Goal: Book appointment/travel/reservation

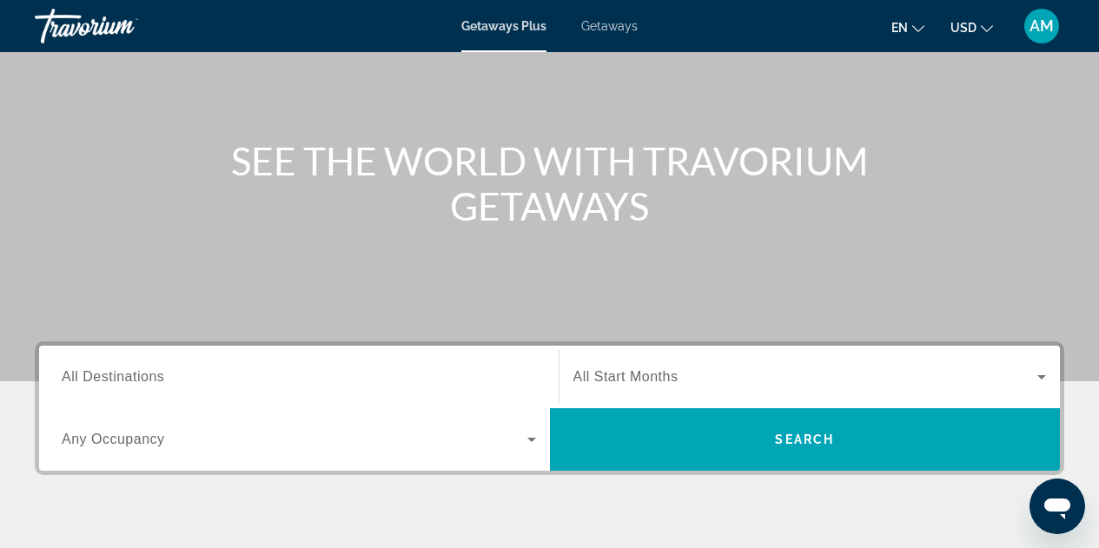
scroll to position [140, 0]
click at [481, 374] on input "Destination All Destinations" at bounding box center [299, 378] width 475 height 21
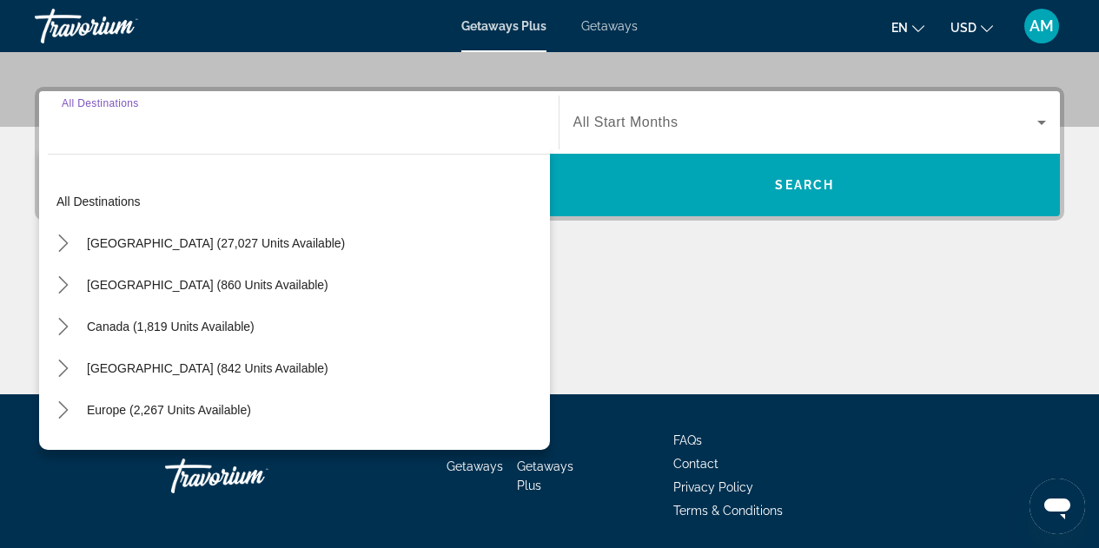
scroll to position [425, 0]
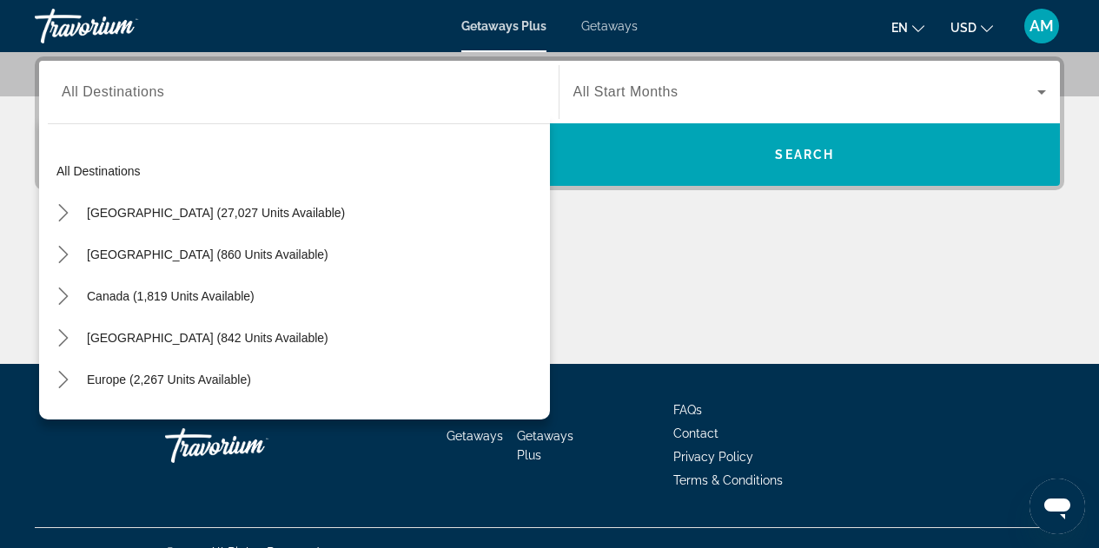
click at [610, 24] on span "Getaways" at bounding box center [609, 26] width 56 height 14
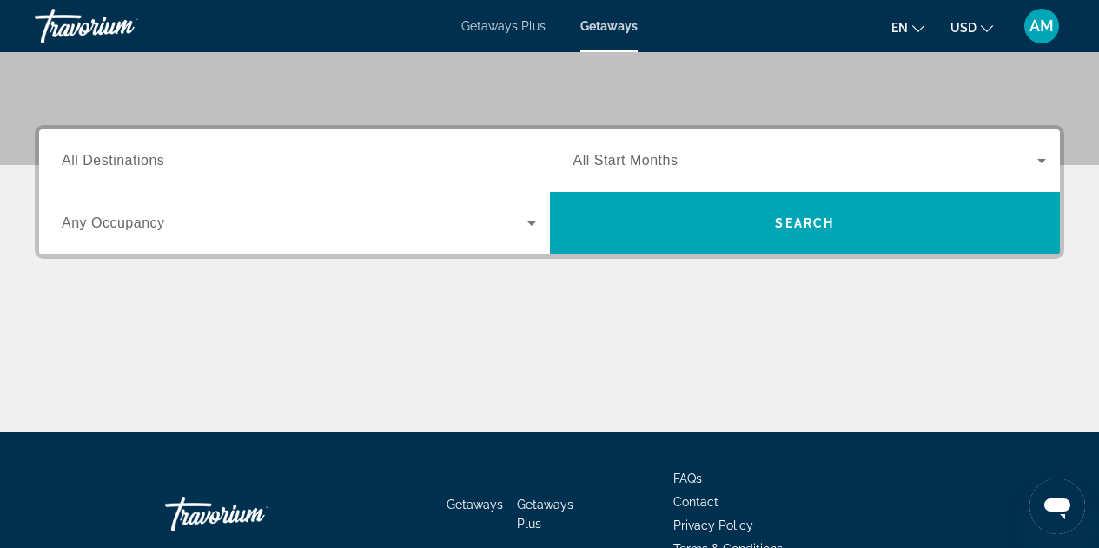
scroll to position [351, 0]
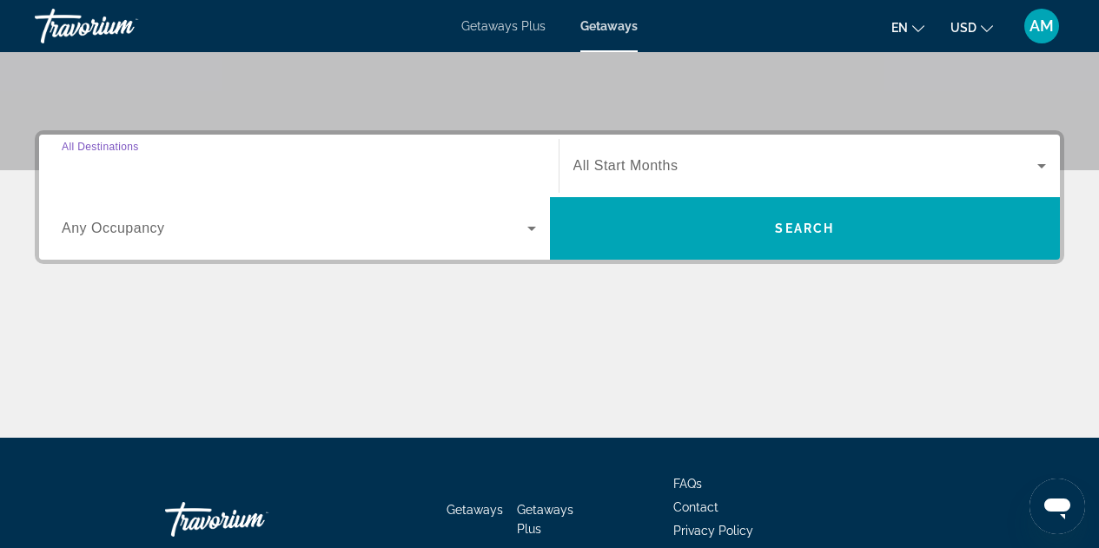
click at [299, 171] on input "Destination All Destinations" at bounding box center [299, 166] width 475 height 21
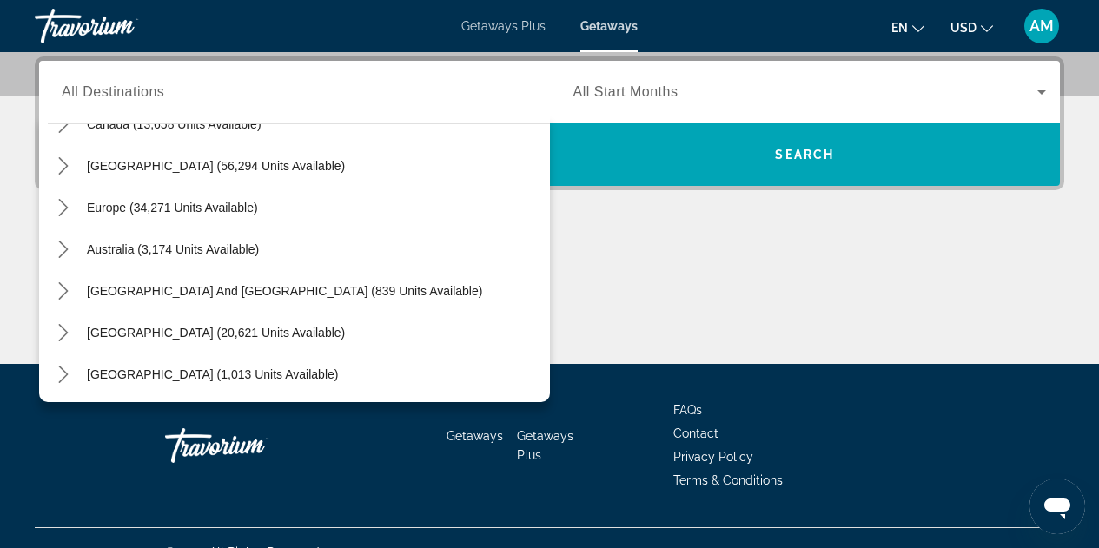
scroll to position [159, 0]
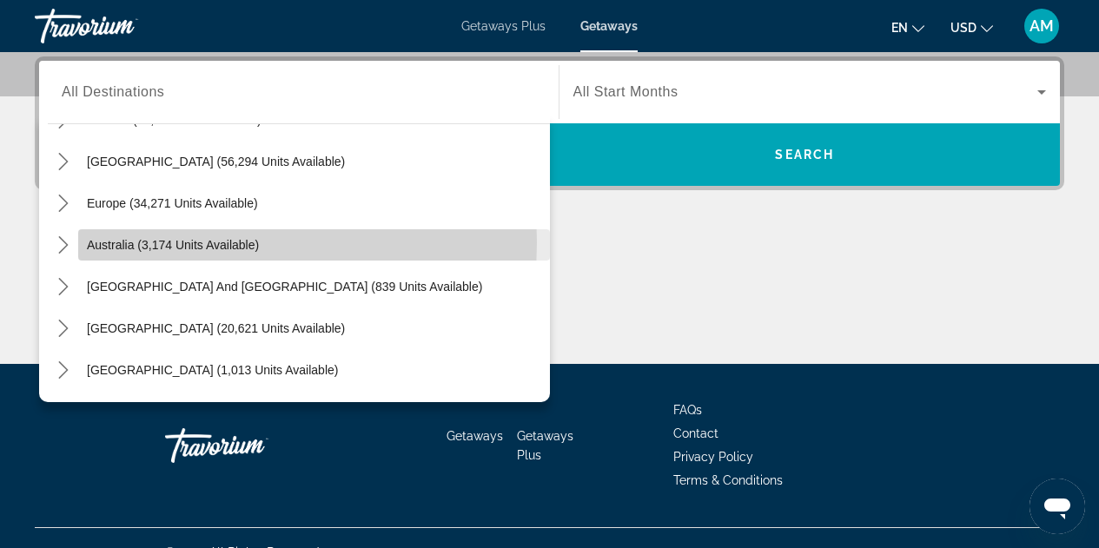
click at [92, 242] on span "Australia (3,174 units available)" at bounding box center [173, 245] width 172 height 14
type input "**********"
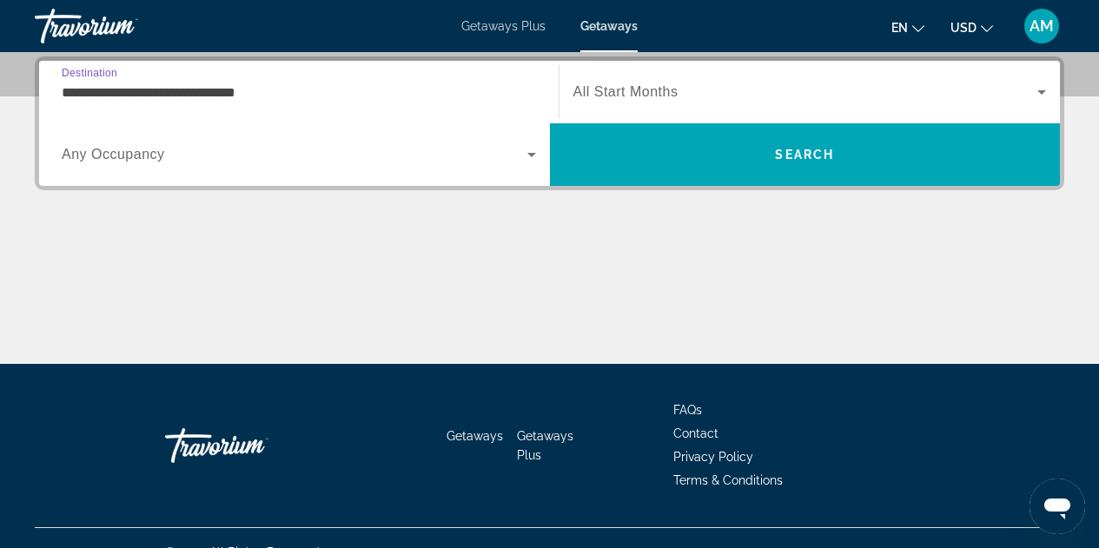
click at [340, 96] on input "**********" at bounding box center [299, 93] width 475 height 21
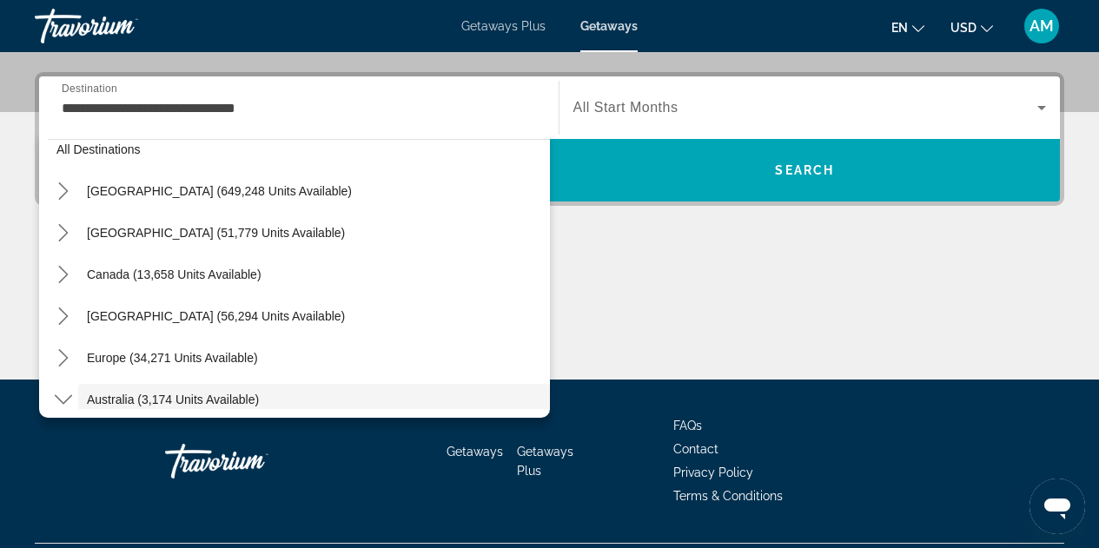
scroll to position [22, 0]
click at [626, 221] on div "**********" at bounding box center [549, 226] width 1099 height 308
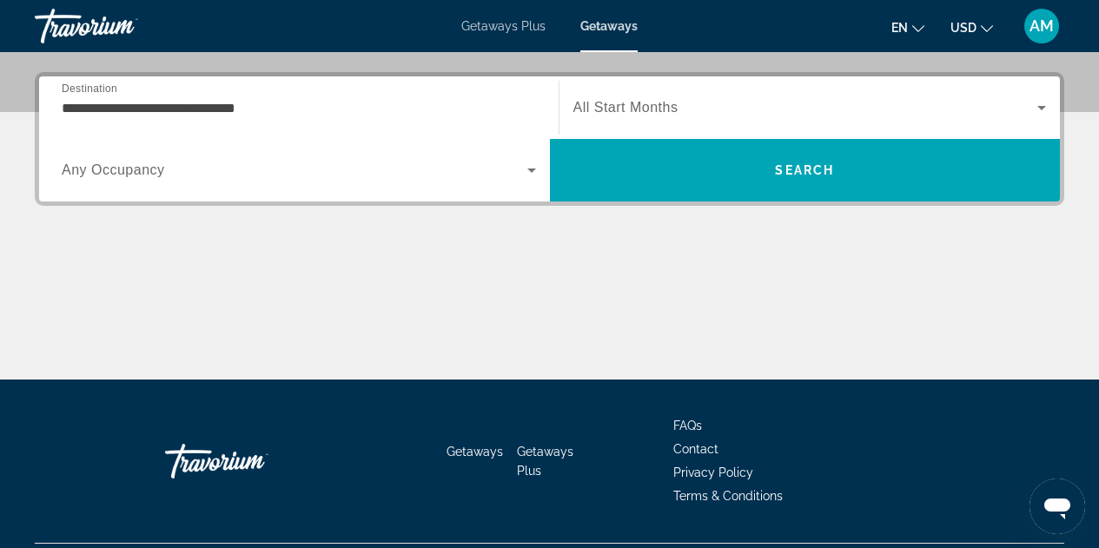
click at [691, 82] on div "Start Month All Start Months" at bounding box center [810, 107] width 502 height 63
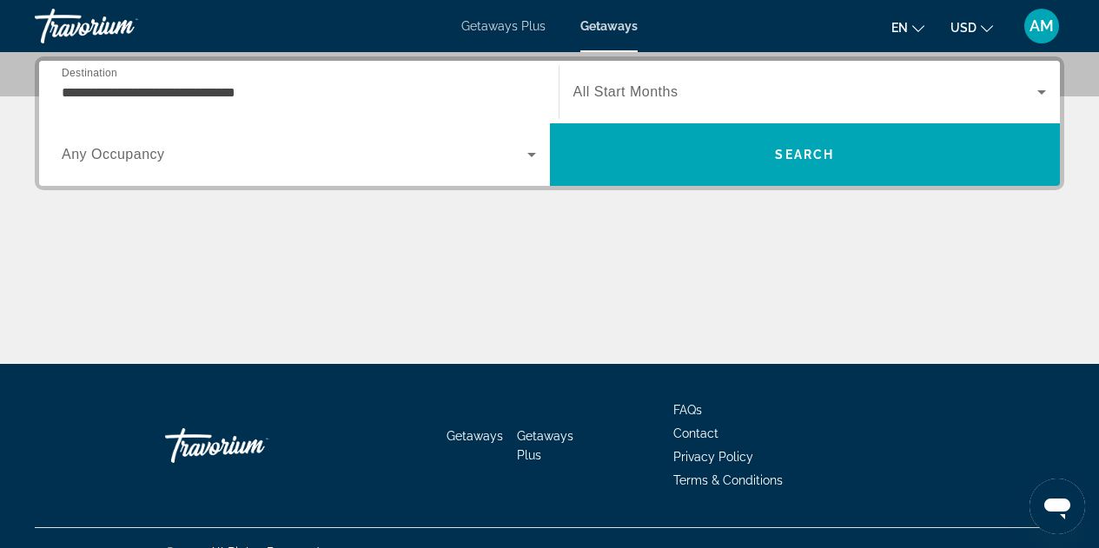
click at [690, 88] on span "Search widget" at bounding box center [806, 92] width 465 height 21
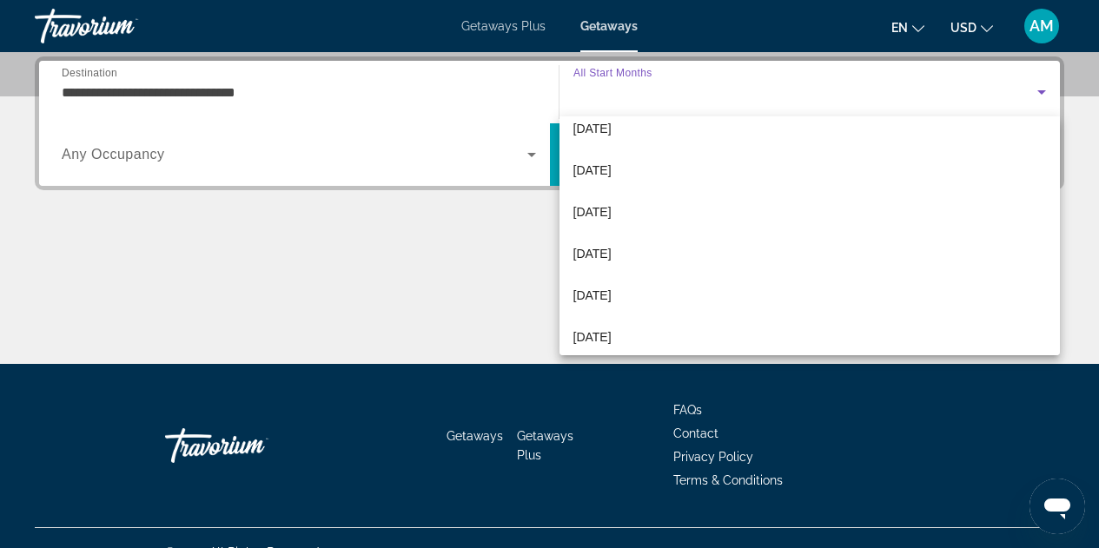
scroll to position [180, 0]
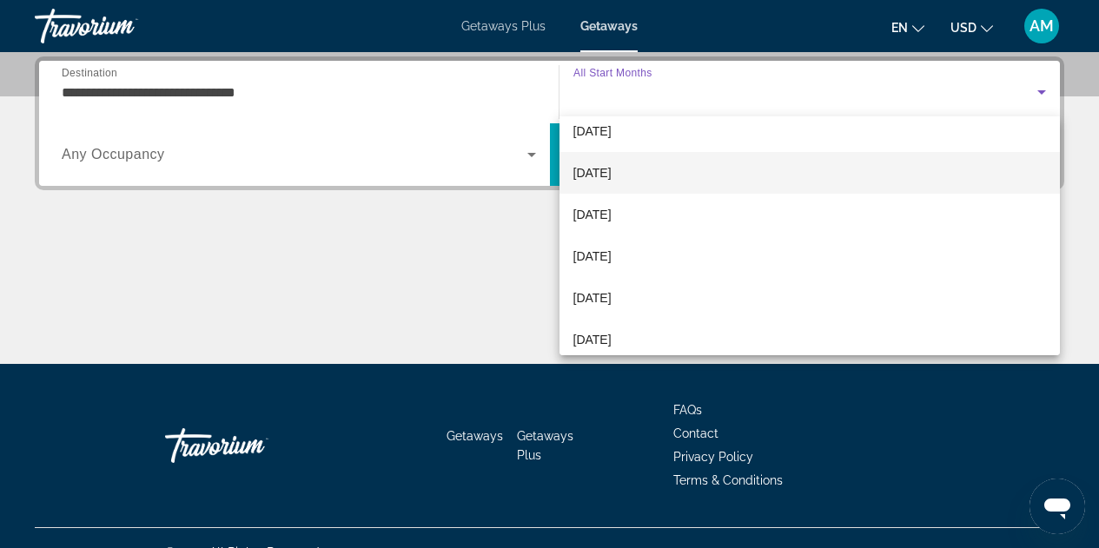
click at [612, 163] on span "[DATE]" at bounding box center [593, 173] width 38 height 21
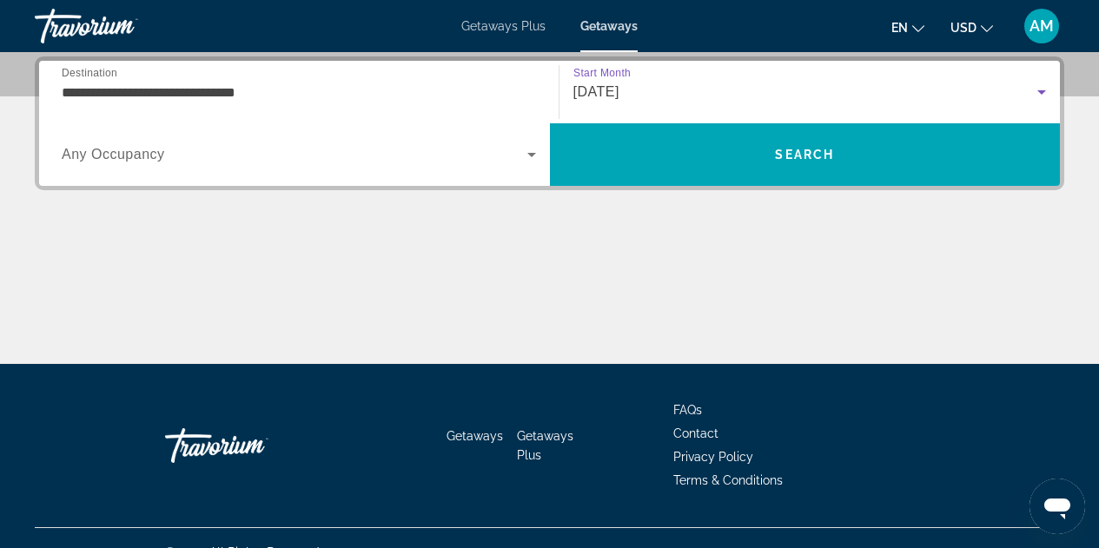
click at [447, 169] on div "Search widget" at bounding box center [299, 154] width 475 height 49
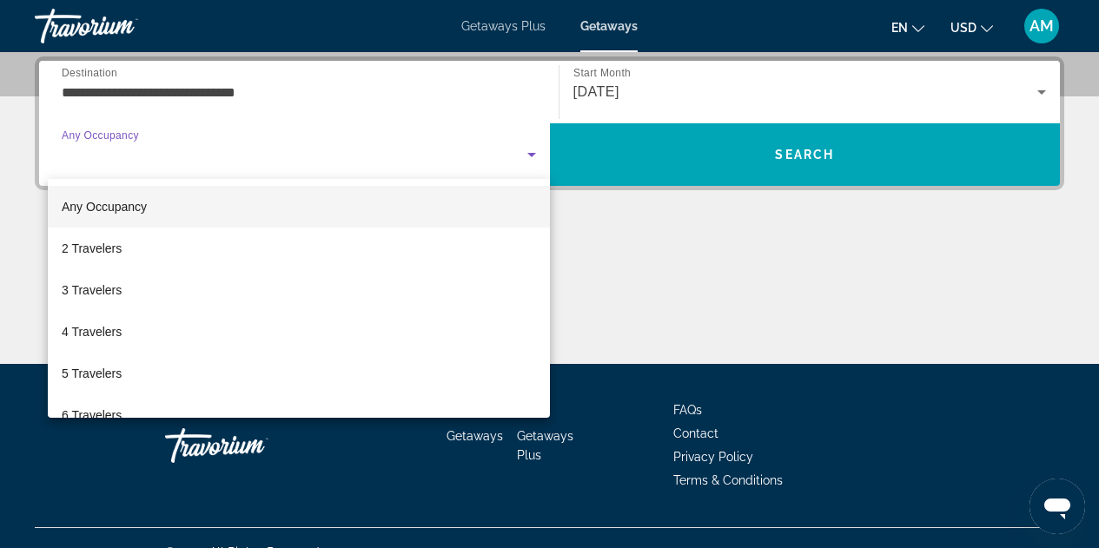
click at [667, 251] on div at bounding box center [549, 274] width 1099 height 548
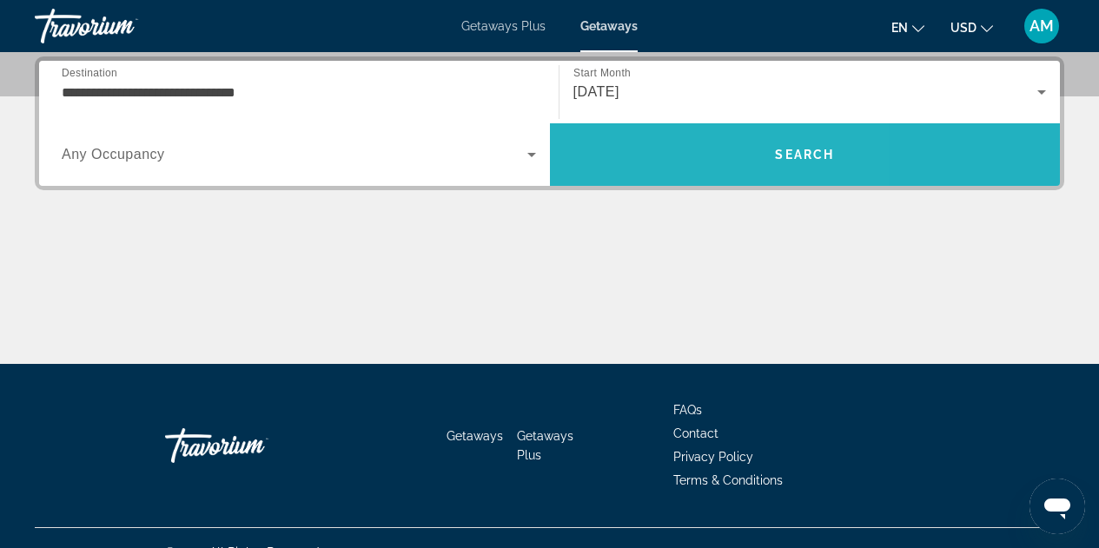
click at [644, 161] on span "Search" at bounding box center [805, 155] width 511 height 42
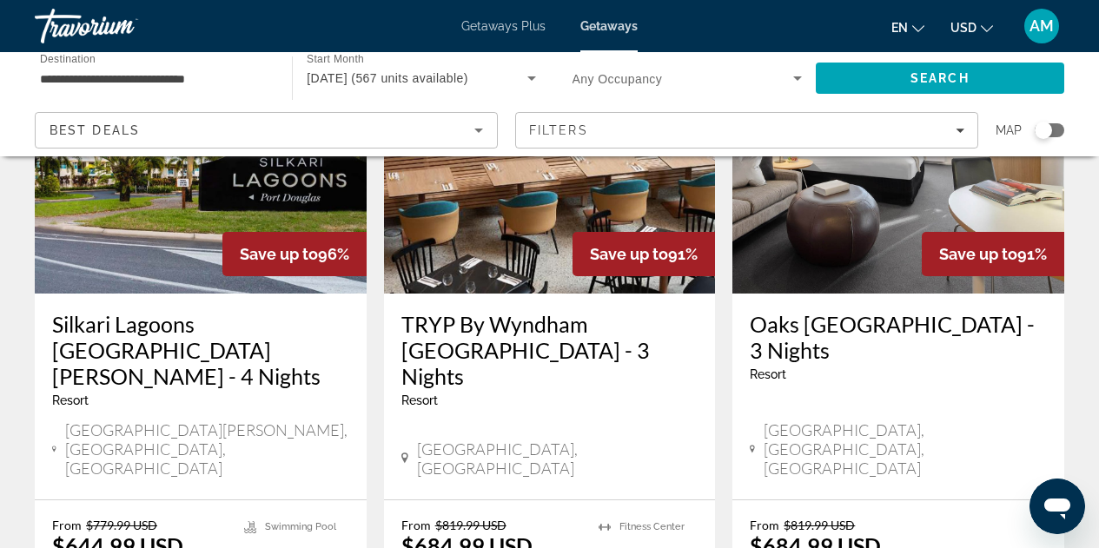
scroll to position [204, 0]
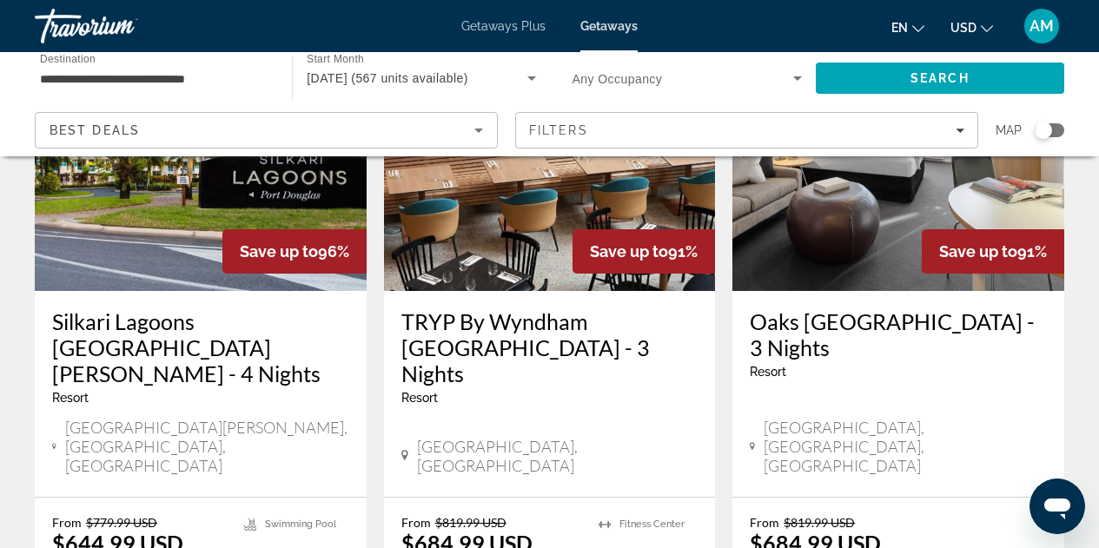
click at [116, 224] on img "Main content" at bounding box center [201, 152] width 332 height 278
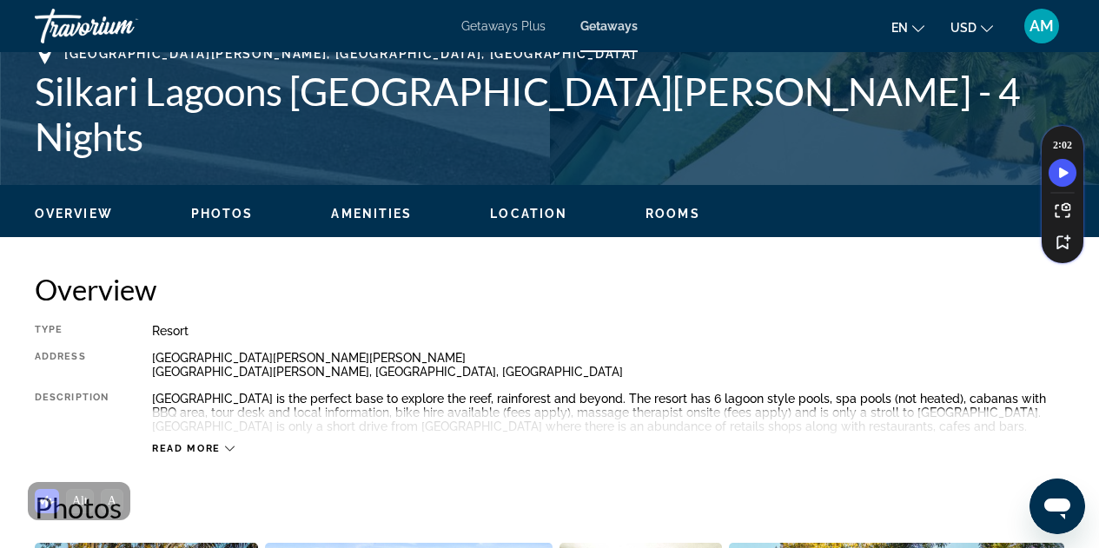
scroll to position [688, 0]
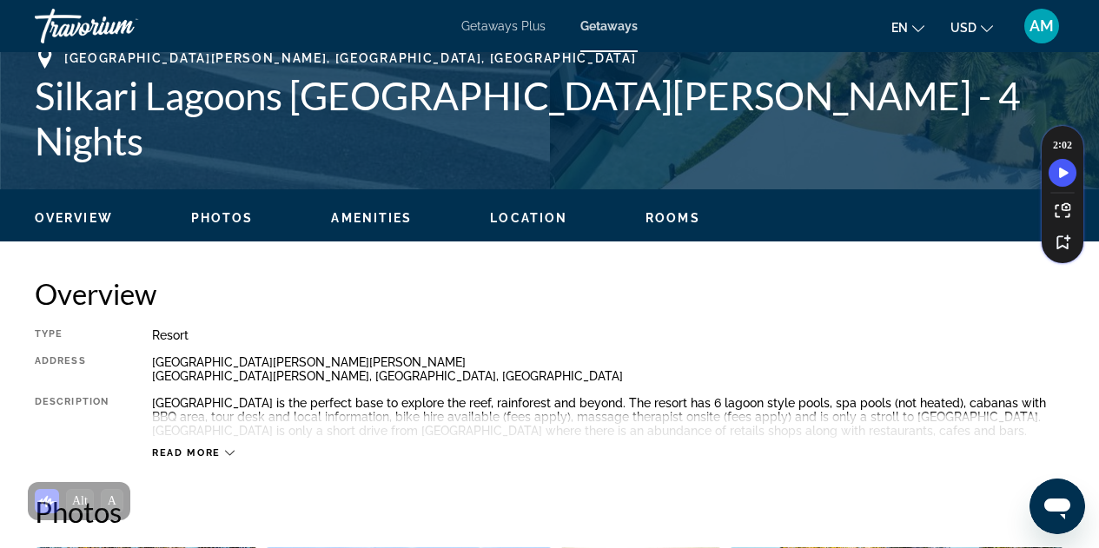
click at [225, 455] on icon "Main content" at bounding box center [230, 453] width 10 height 10
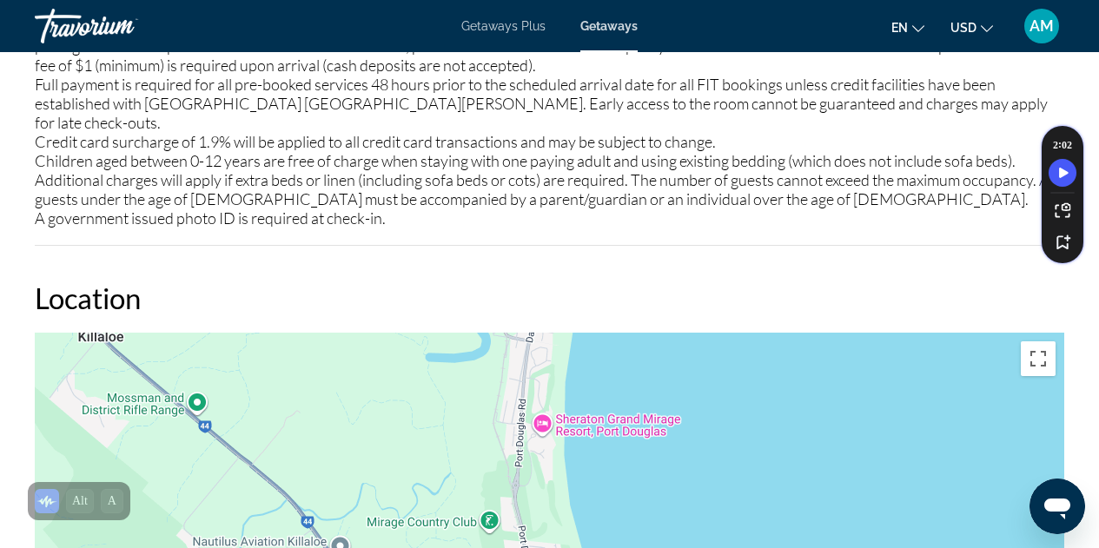
scroll to position [2223, 0]
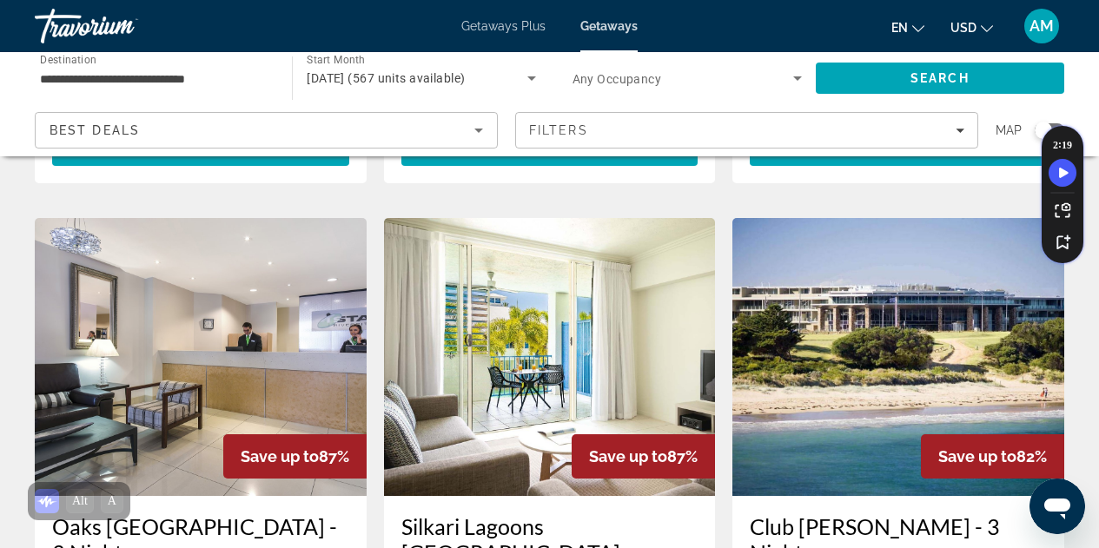
scroll to position [683, 0]
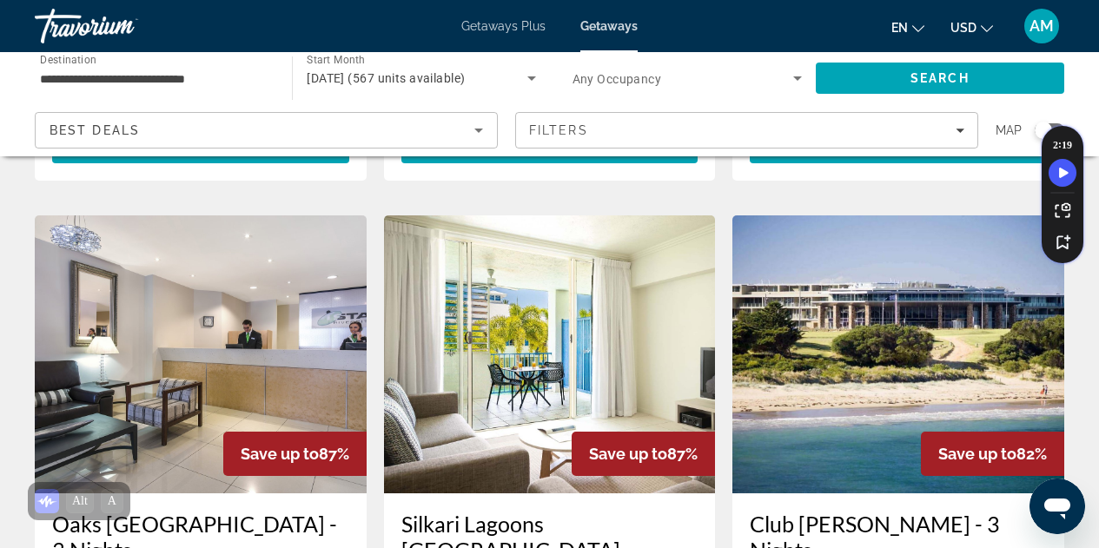
click at [970, 23] on span "USD" at bounding box center [964, 28] width 26 height 14
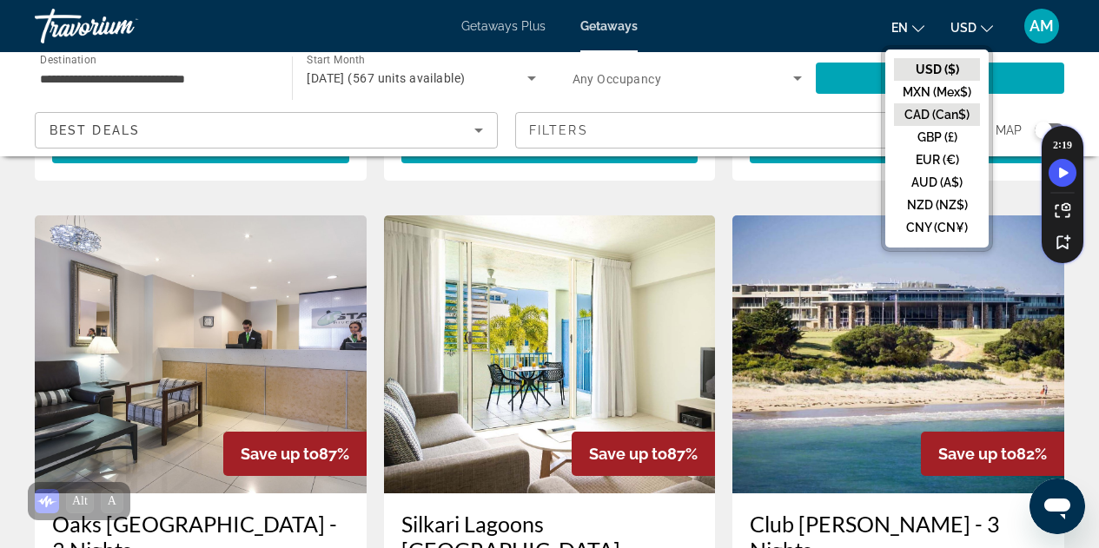
click at [934, 114] on button "CAD (Can$)" at bounding box center [937, 114] width 86 height 23
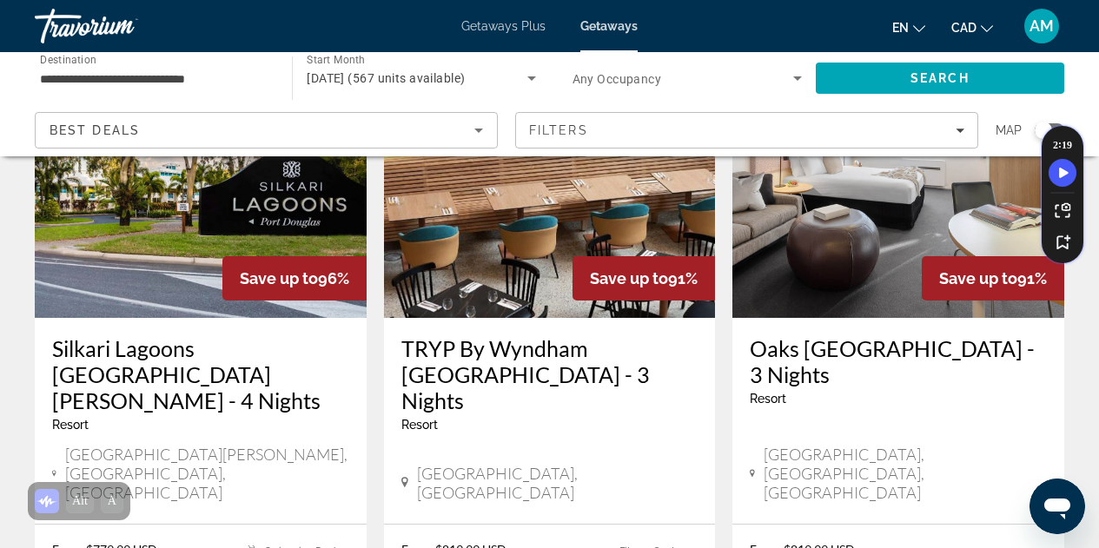
scroll to position [224, 0]
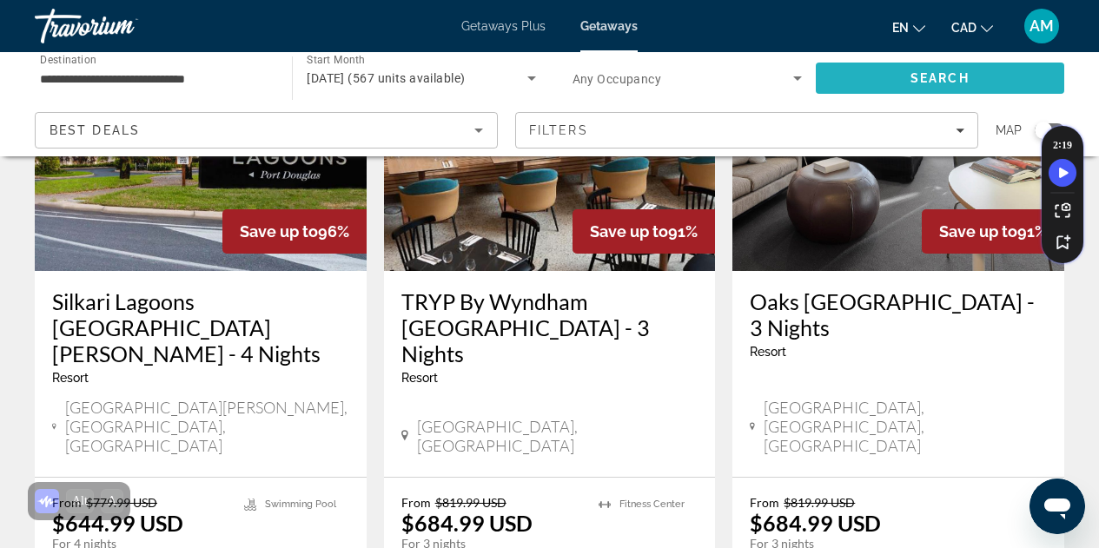
click at [1011, 75] on span "Search" at bounding box center [940, 78] width 249 height 42
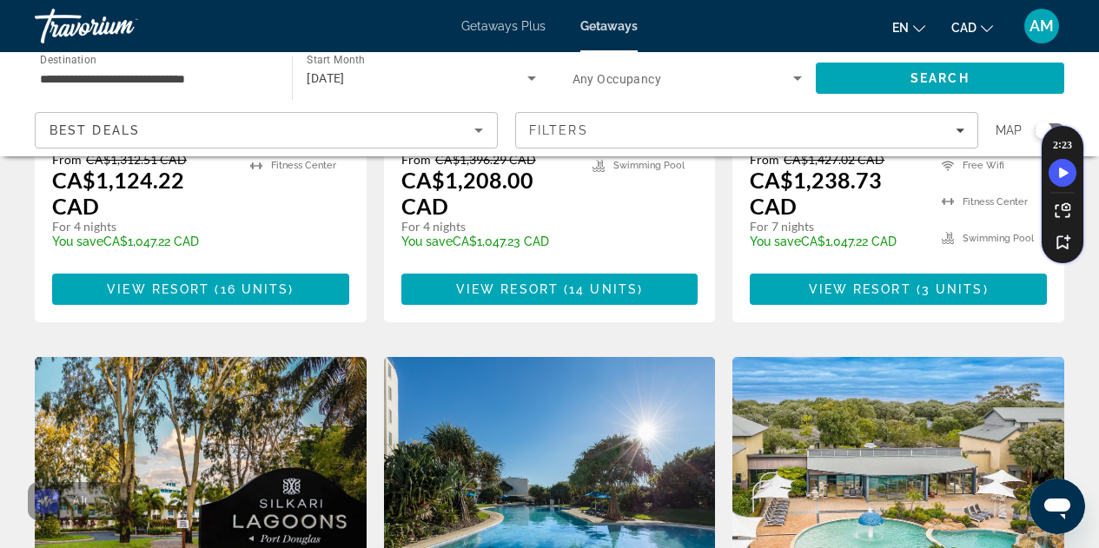
scroll to position [0, 0]
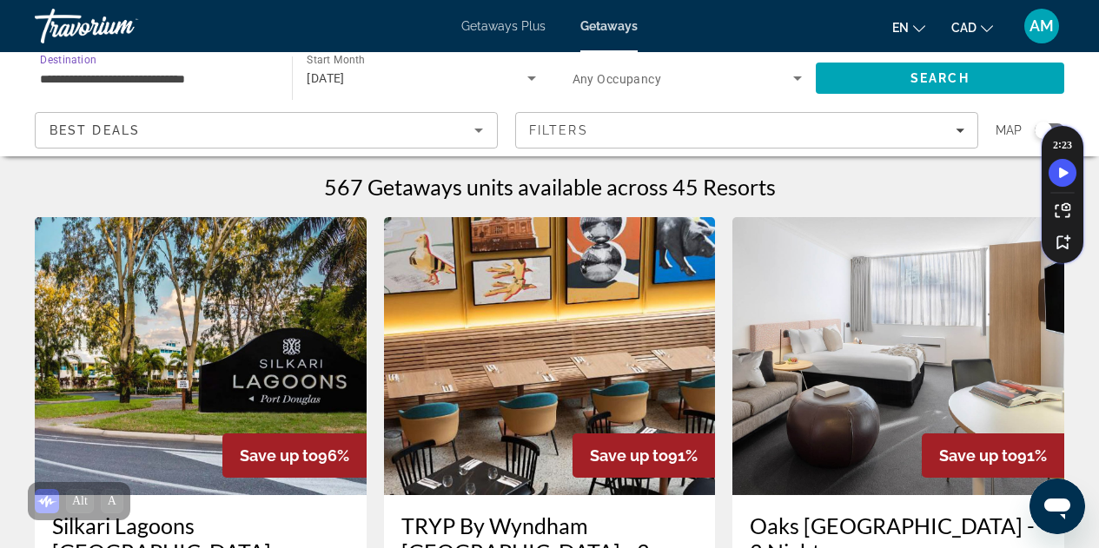
click at [210, 73] on input "**********" at bounding box center [154, 79] width 229 height 21
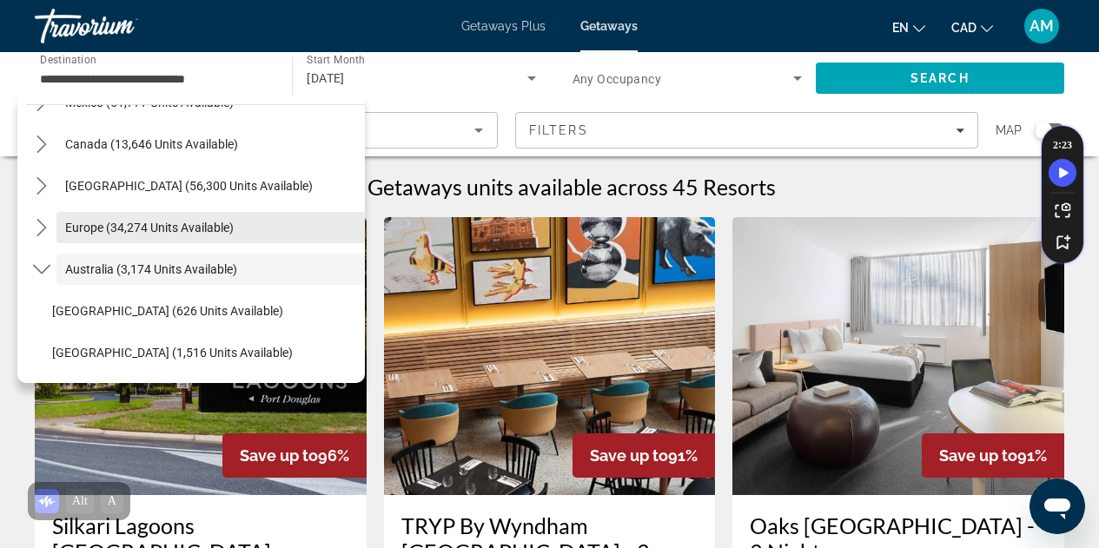
scroll to position [115, 0]
click at [63, 225] on span "Select destination: Europe (34,274 units available)" at bounding box center [210, 229] width 309 height 42
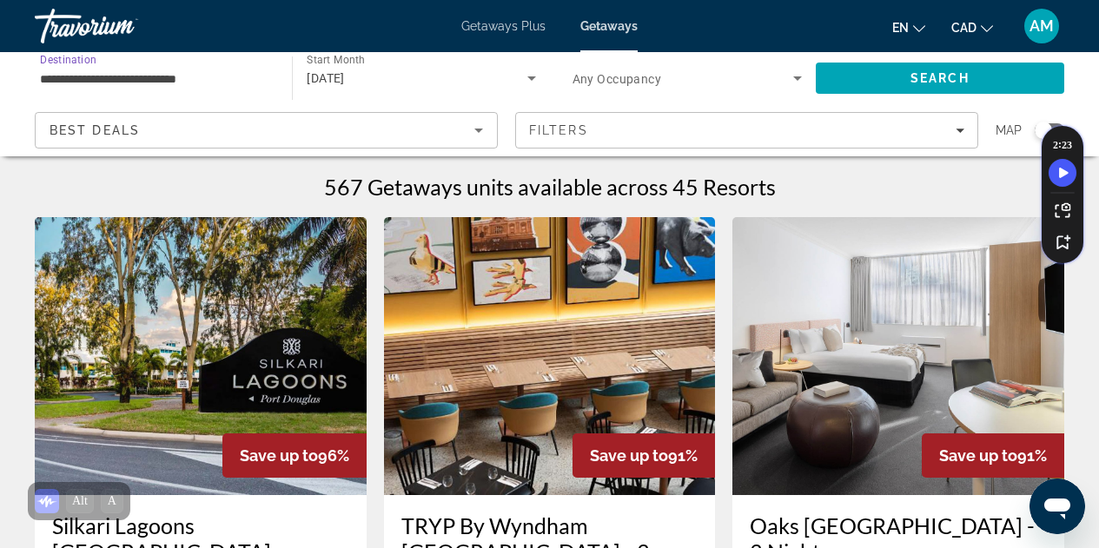
click at [228, 86] on input "**********" at bounding box center [154, 79] width 229 height 21
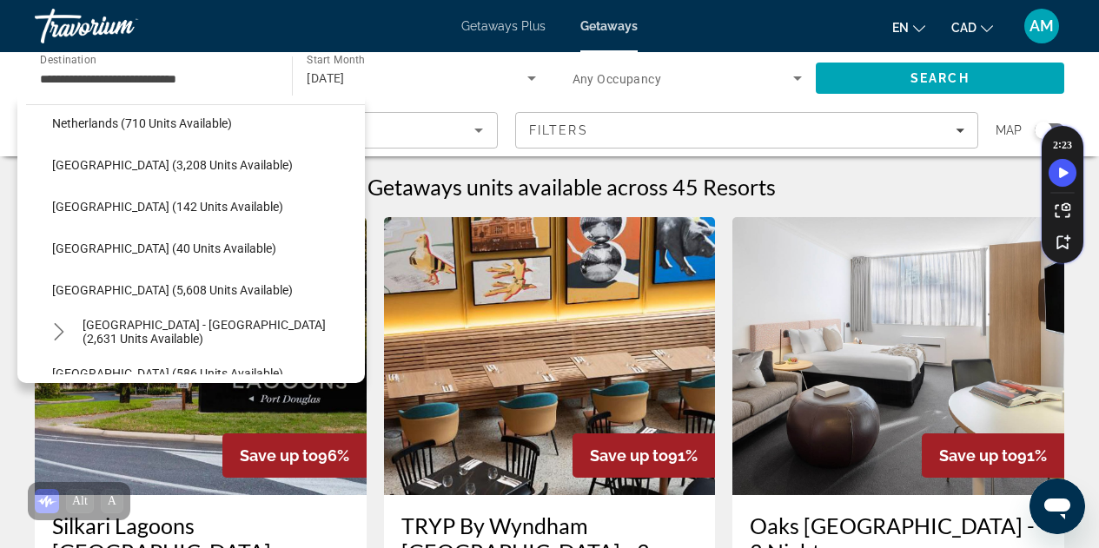
scroll to position [714, 0]
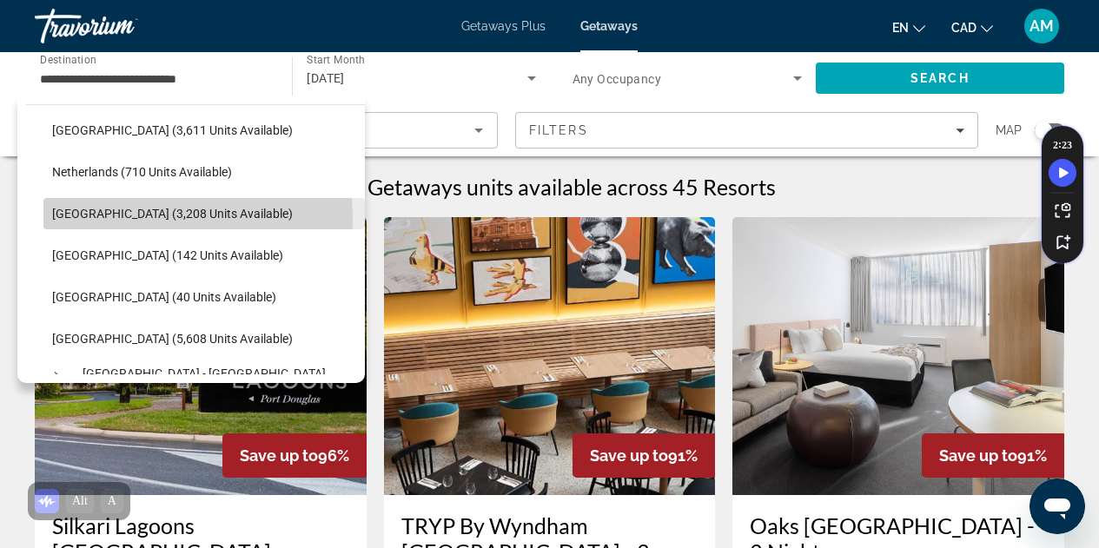
click at [149, 219] on span "[GEOGRAPHIC_DATA] (3,208 units available)" at bounding box center [172, 214] width 241 height 14
type input "**********"
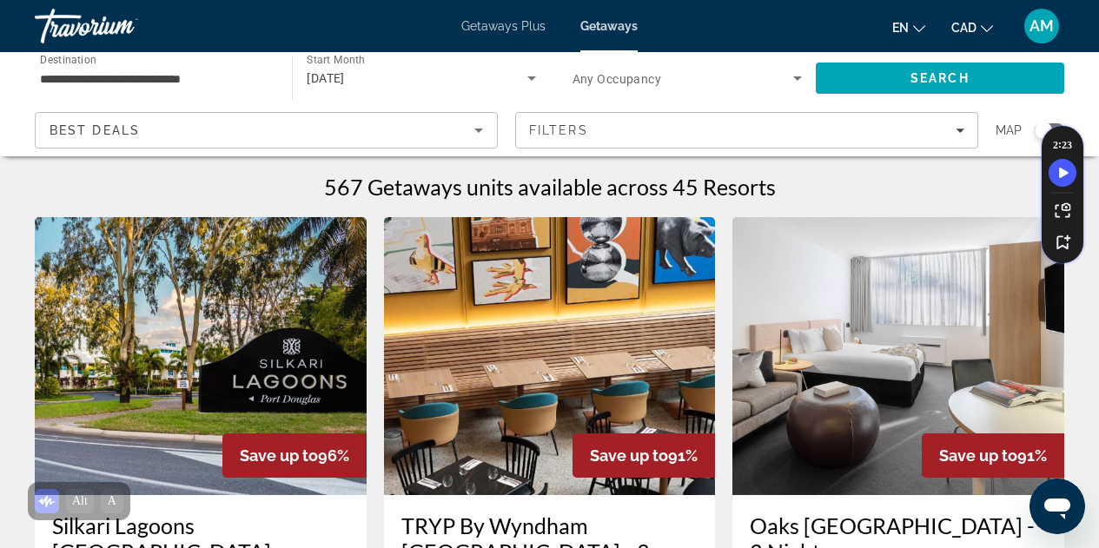
click at [468, 67] on div "[DATE]" at bounding box center [421, 78] width 229 height 49
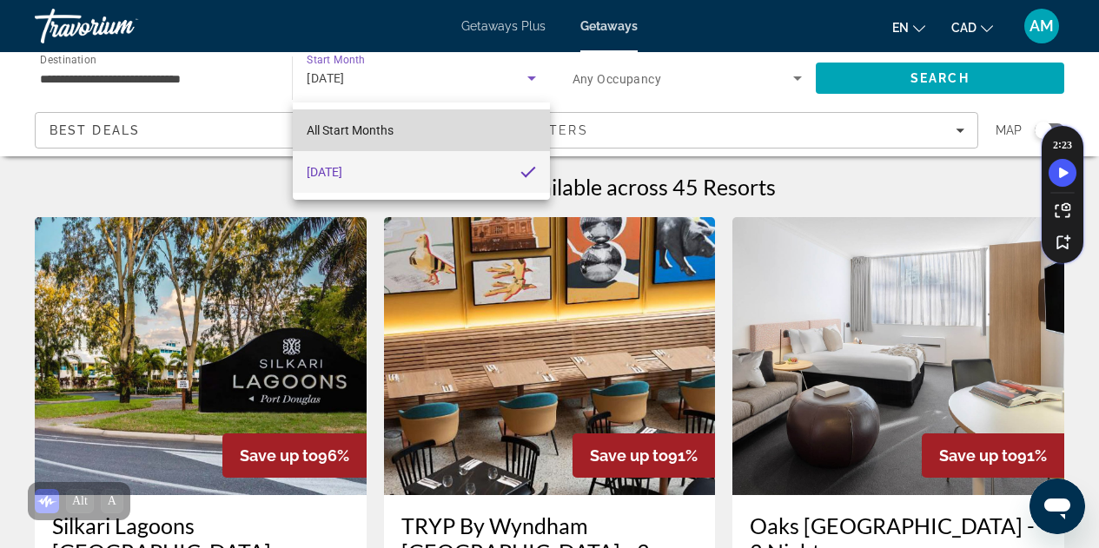
click at [506, 138] on mat-option "All Start Months" at bounding box center [421, 131] width 256 height 42
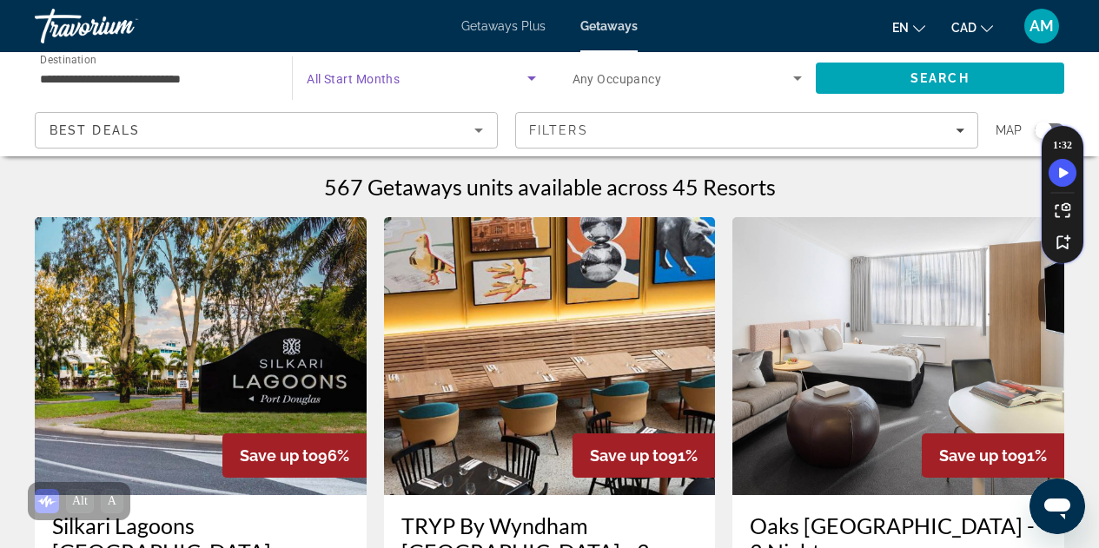
click at [515, 71] on span "Search widget" at bounding box center [417, 78] width 220 height 21
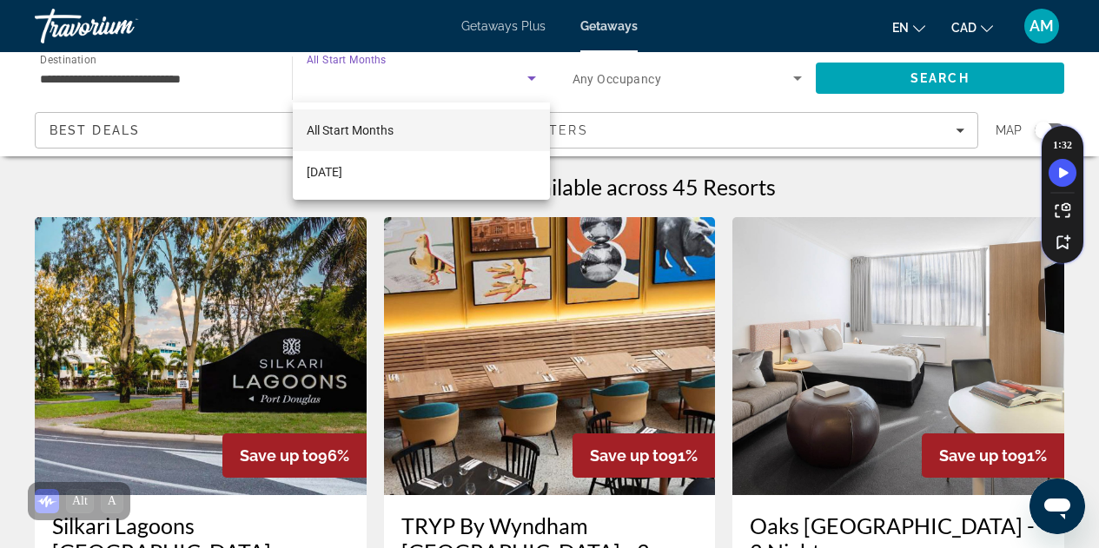
click at [458, 70] on div at bounding box center [549, 274] width 1099 height 548
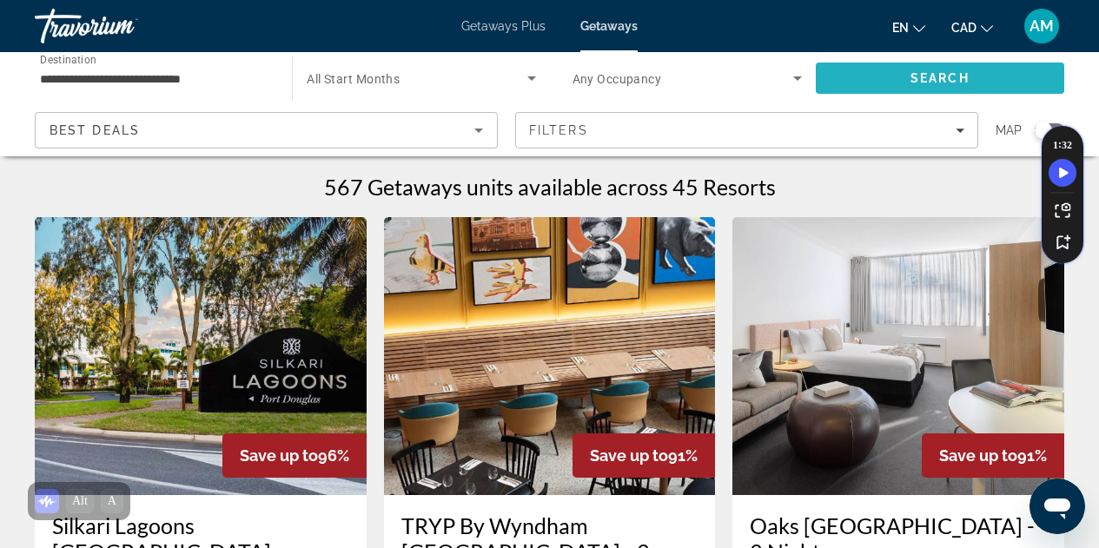
click at [946, 87] on span "Search" at bounding box center [940, 78] width 249 height 42
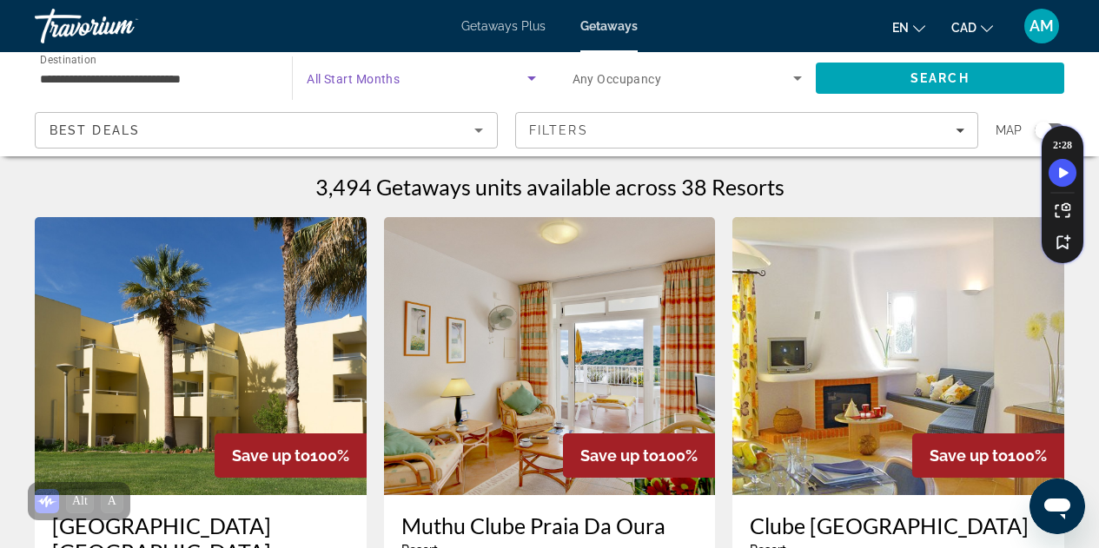
click at [422, 85] on span "Search widget" at bounding box center [417, 78] width 220 height 21
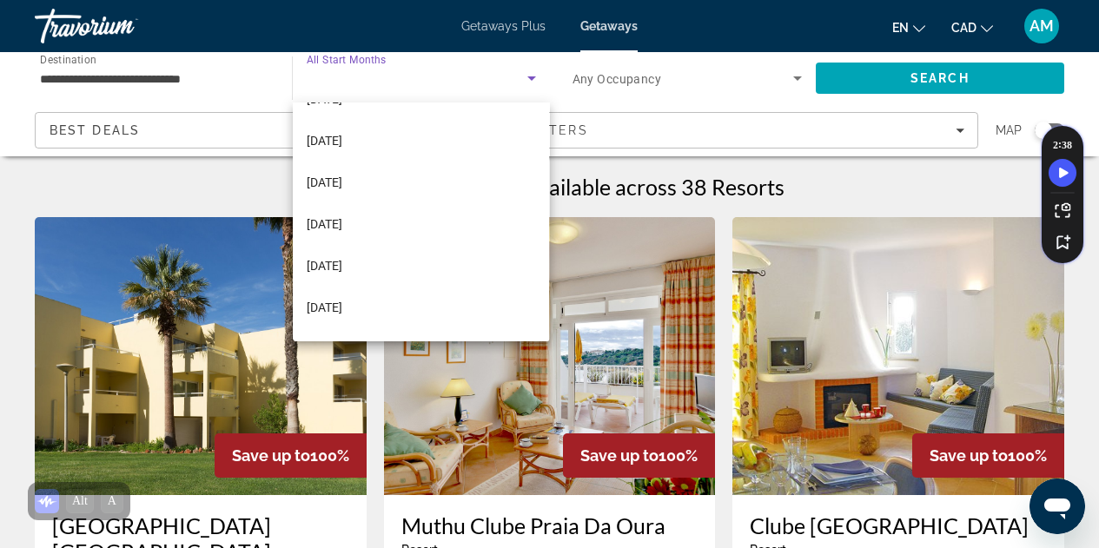
scroll to position [285, 0]
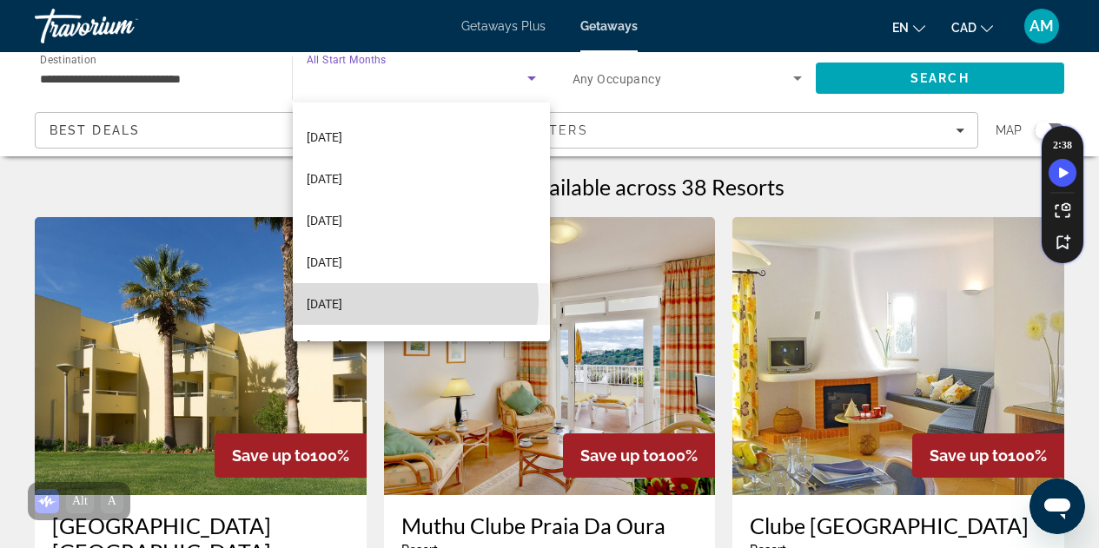
click at [396, 302] on mat-option "[DATE]" at bounding box center [421, 304] width 256 height 42
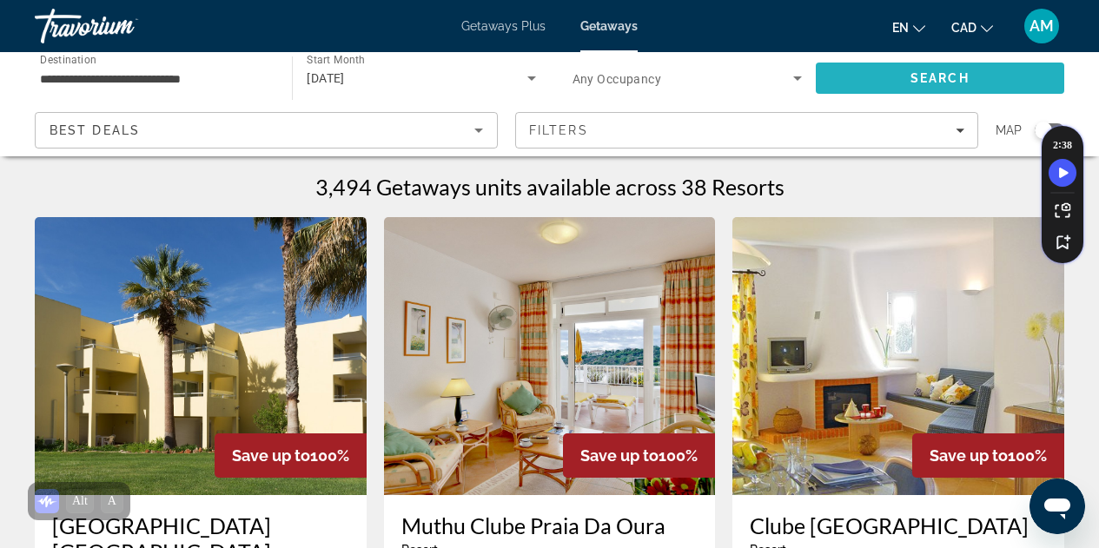
click at [837, 88] on span "Search" at bounding box center [940, 78] width 249 height 42
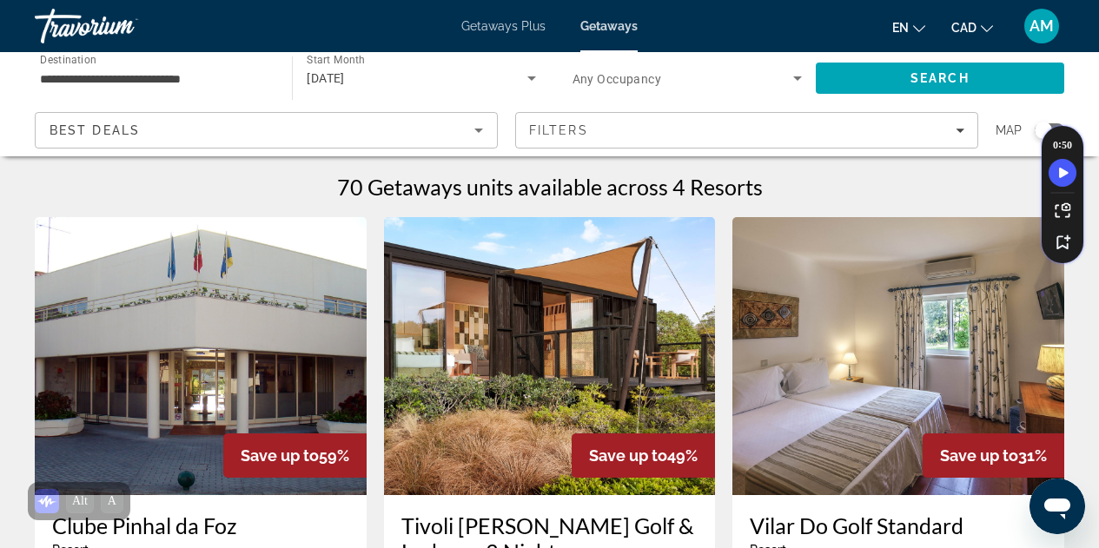
click at [514, 17] on div "Getaways Plus Getaways en English Español Français Italiano Português русский C…" at bounding box center [549, 25] width 1099 height 45
click at [514, 25] on span "Getaways Plus" at bounding box center [504, 26] width 84 height 14
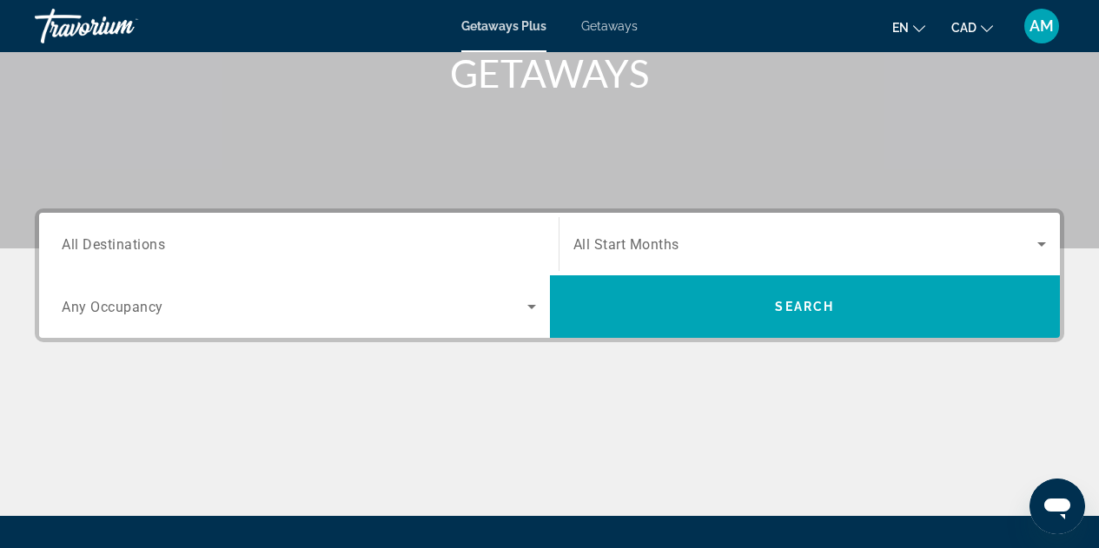
scroll to position [296, 0]
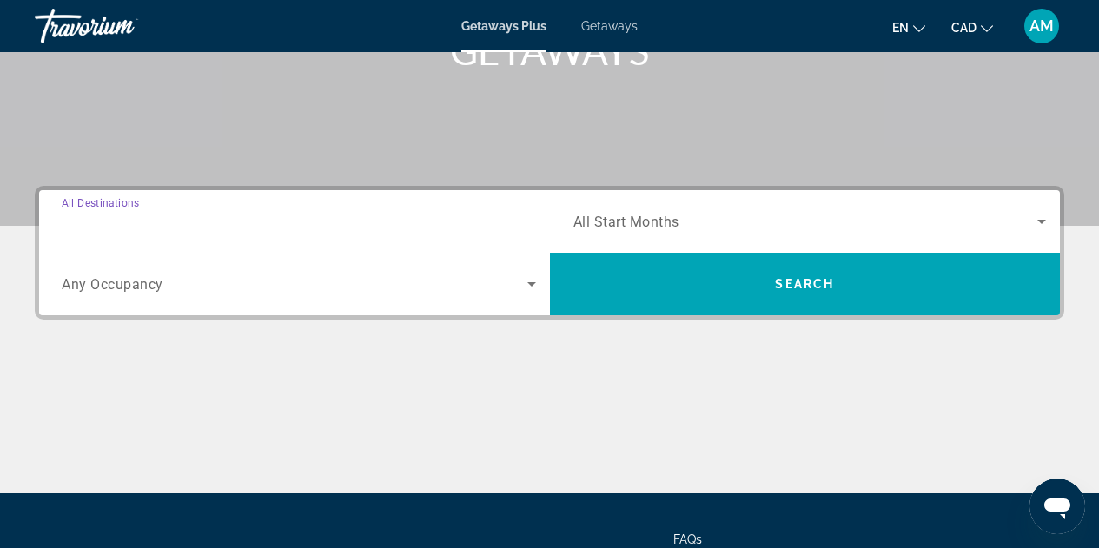
click at [380, 221] on input "Destination All Destinations" at bounding box center [299, 222] width 475 height 21
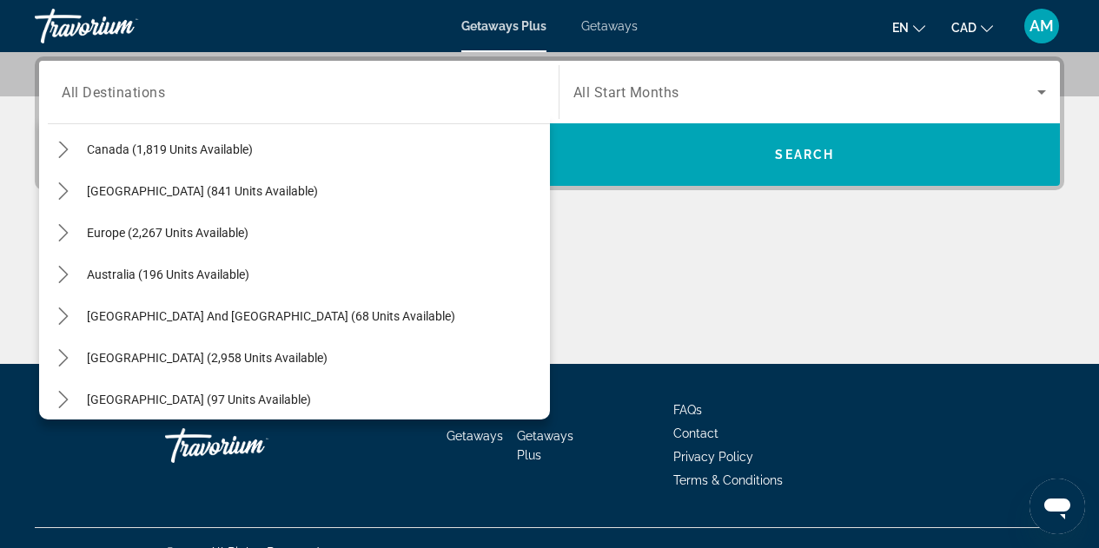
scroll to position [219, 0]
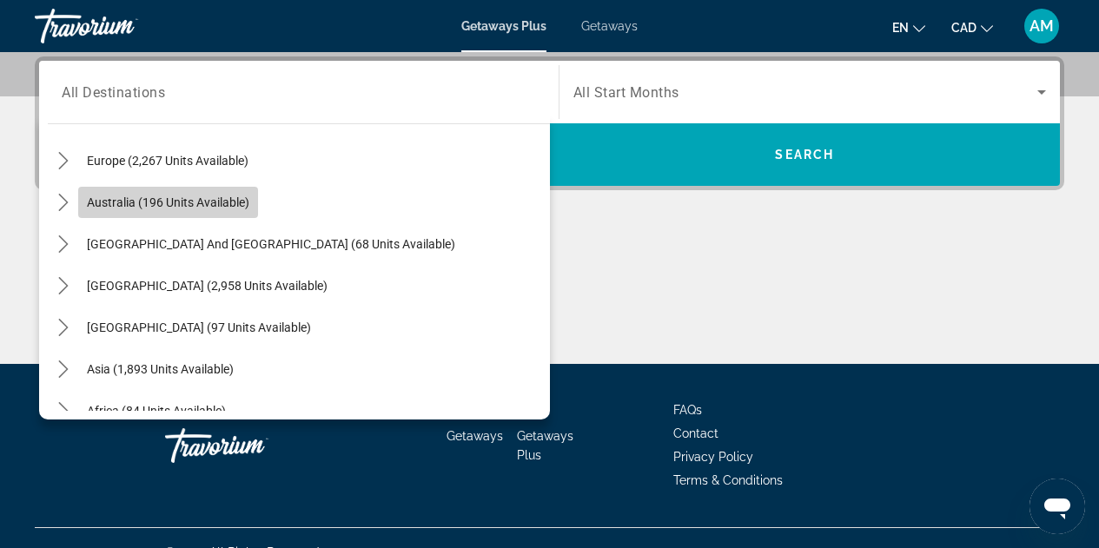
click at [150, 201] on span "Australia (196 units available)" at bounding box center [168, 203] width 163 height 14
type input "**********"
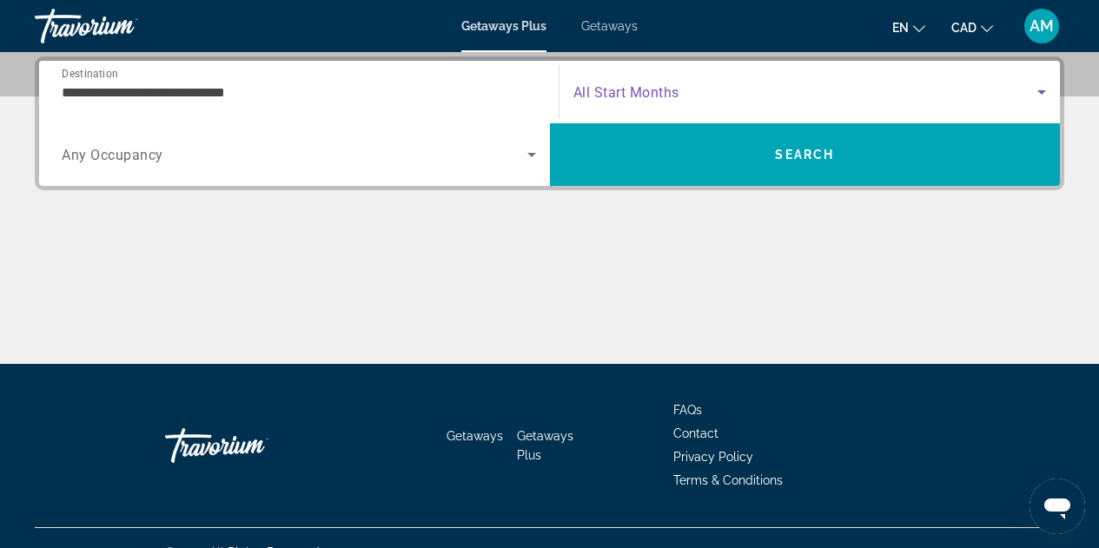
click at [752, 89] on span "Search widget" at bounding box center [806, 92] width 465 height 21
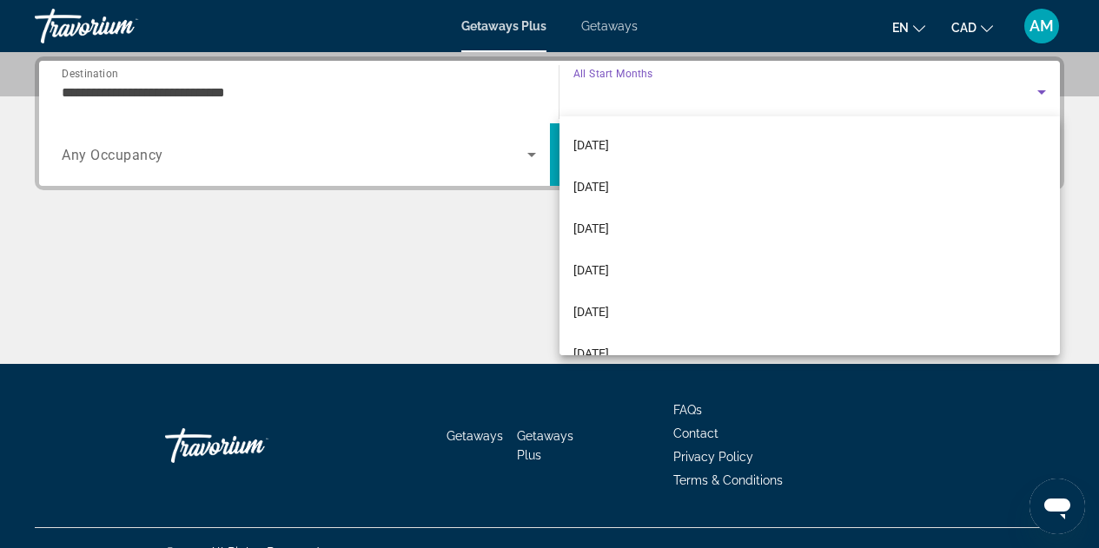
scroll to position [83, 0]
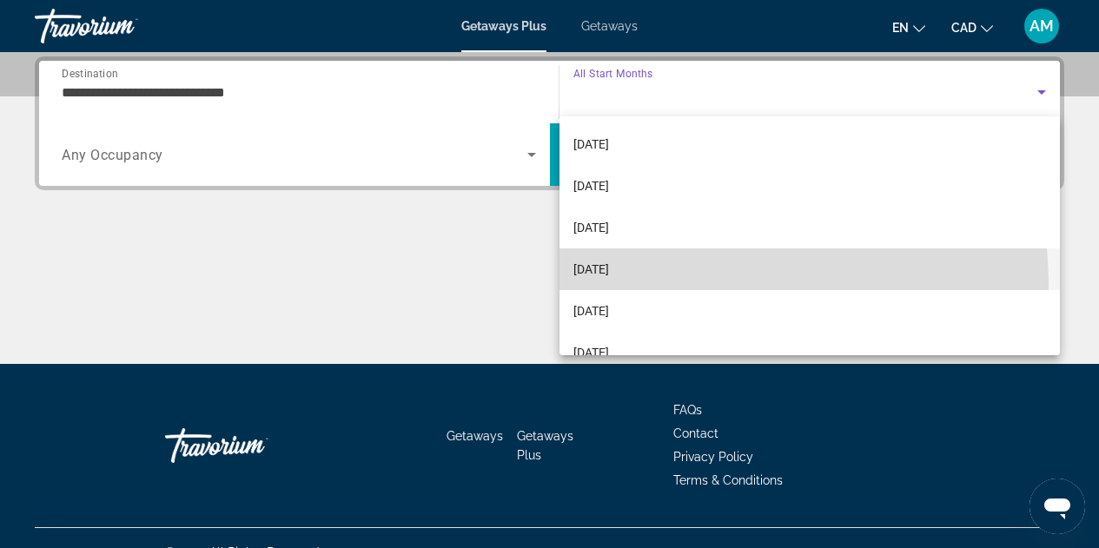
click at [596, 287] on mat-option "[DATE]" at bounding box center [810, 270] width 501 height 42
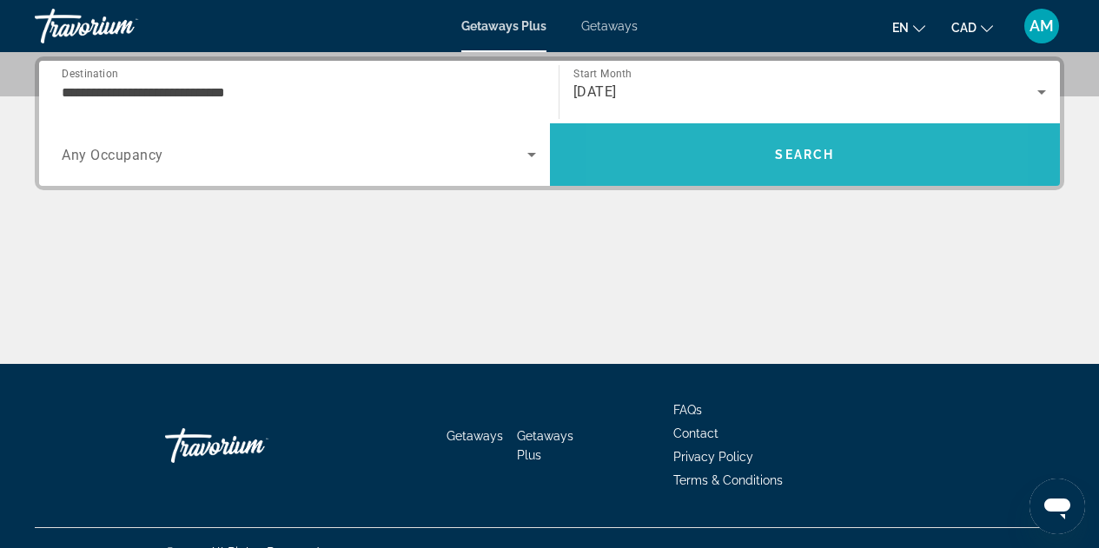
click at [714, 152] on span "Search" at bounding box center [805, 155] width 511 height 42
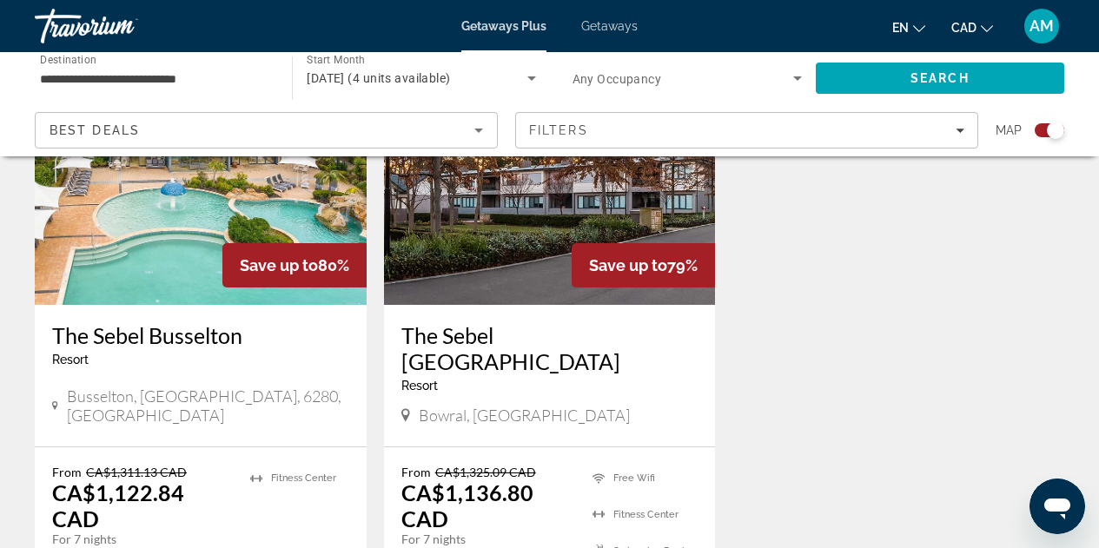
scroll to position [829, 0]
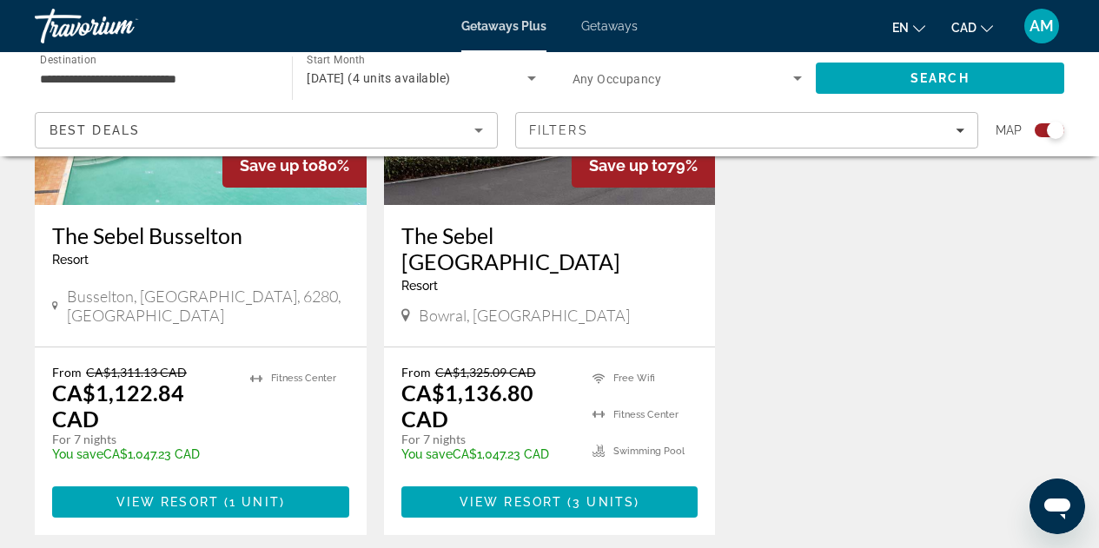
click at [611, 203] on img "Main content" at bounding box center [550, 66] width 332 height 278
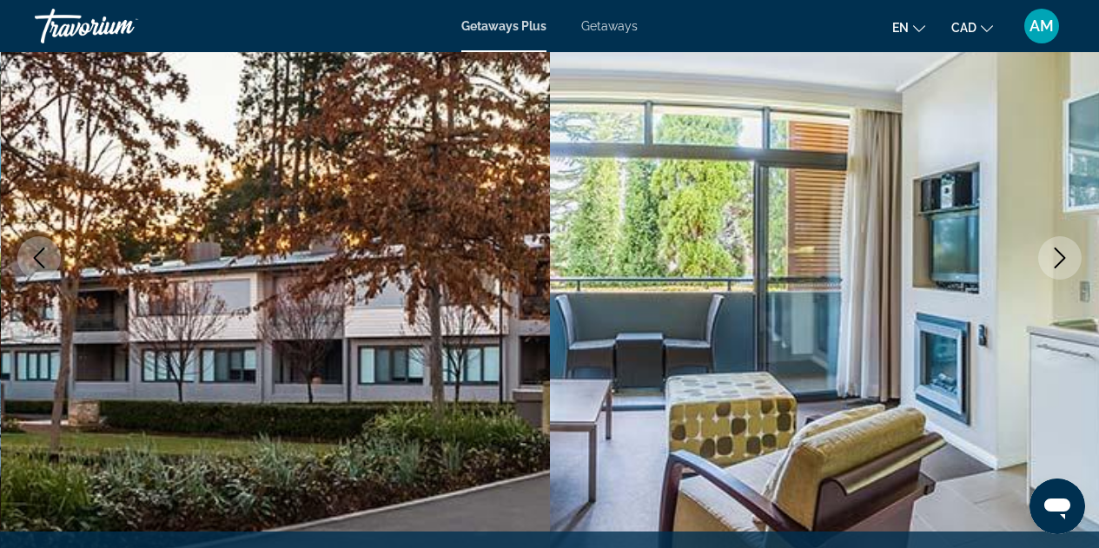
scroll to position [210, 0]
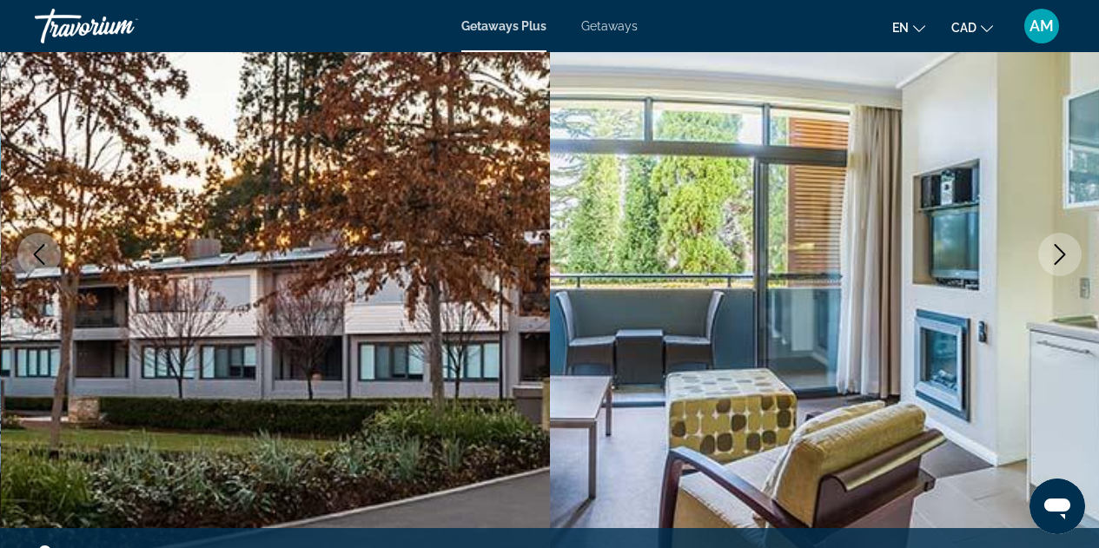
click at [1054, 270] on button "Next image" at bounding box center [1060, 254] width 43 height 43
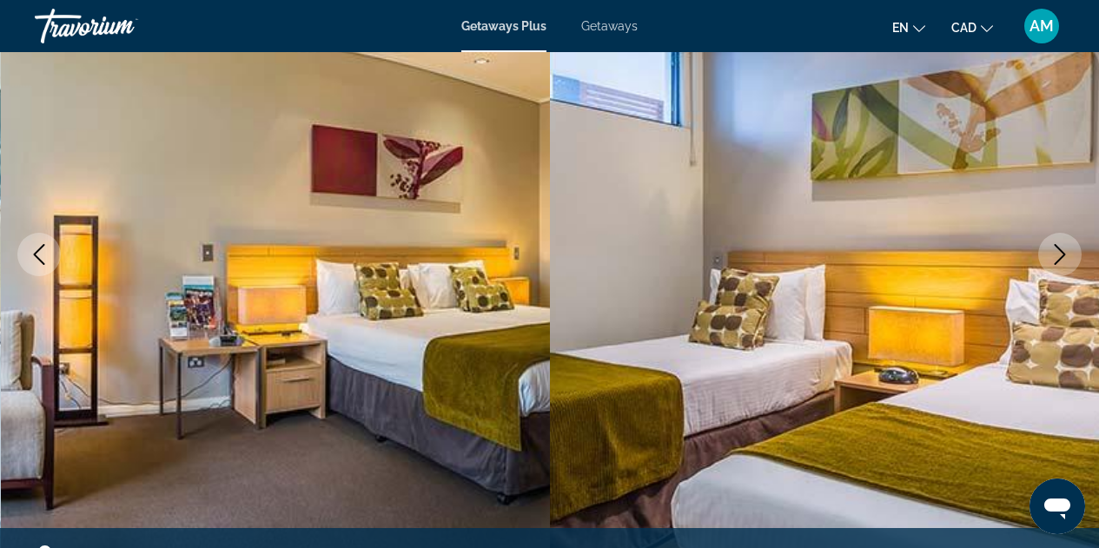
click at [1054, 270] on button "Next image" at bounding box center [1060, 254] width 43 height 43
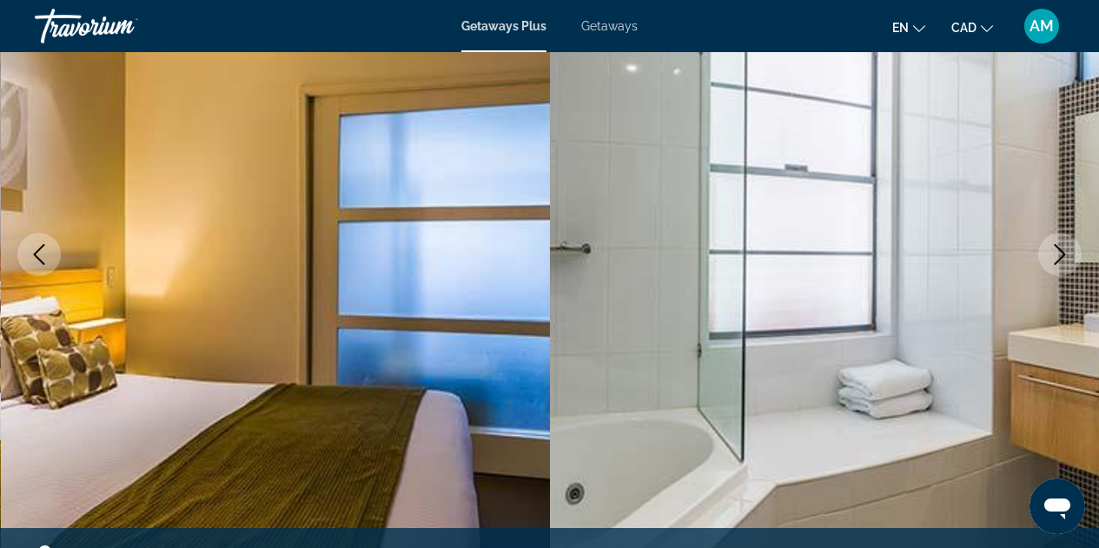
click at [1054, 270] on button "Next image" at bounding box center [1060, 254] width 43 height 43
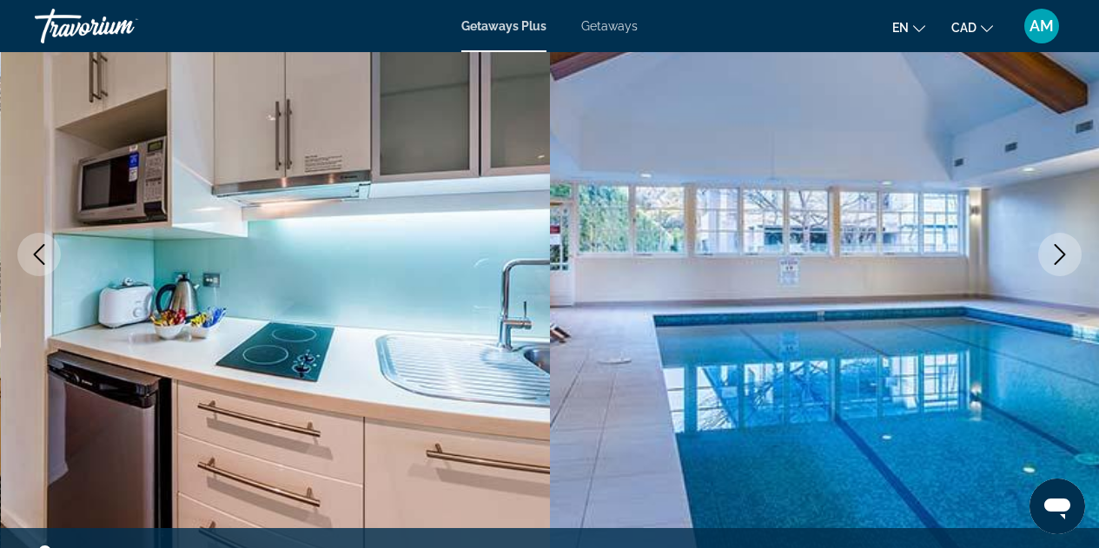
click at [1054, 270] on button "Next image" at bounding box center [1060, 254] width 43 height 43
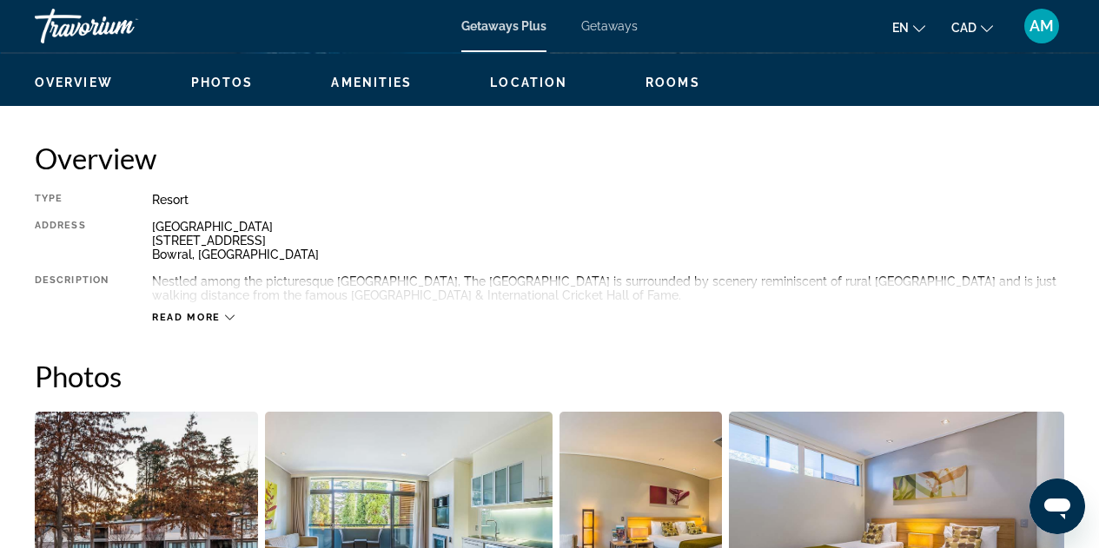
scroll to position [913, 0]
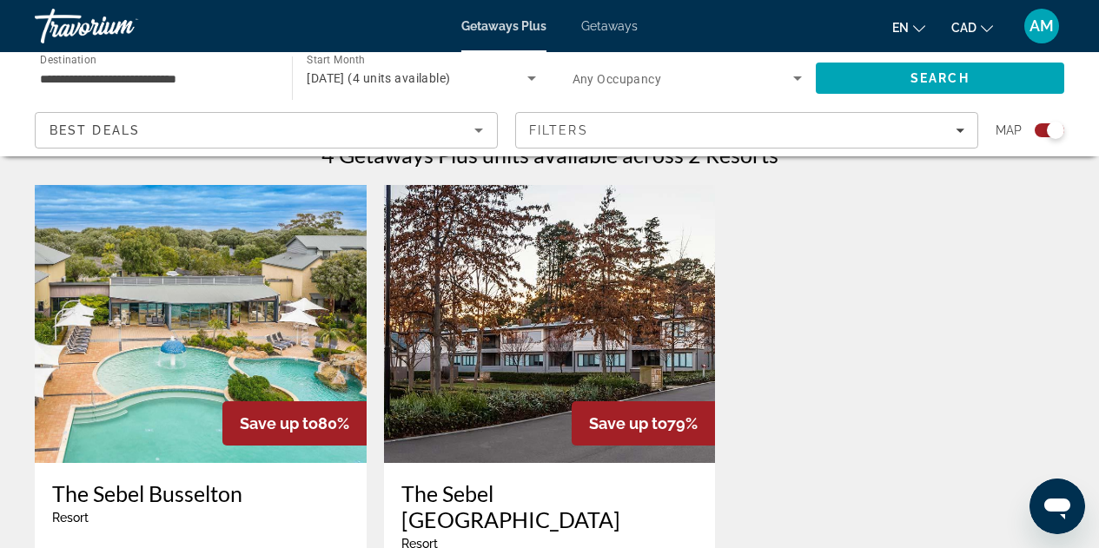
scroll to position [832, 0]
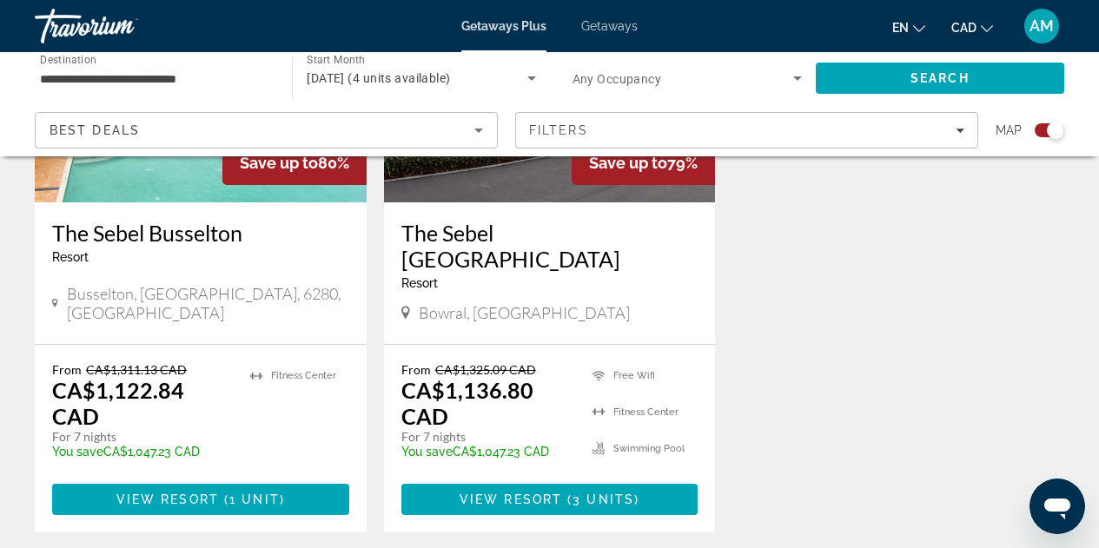
click at [194, 245] on h3 "The Sebel Busselton" at bounding box center [200, 233] width 297 height 26
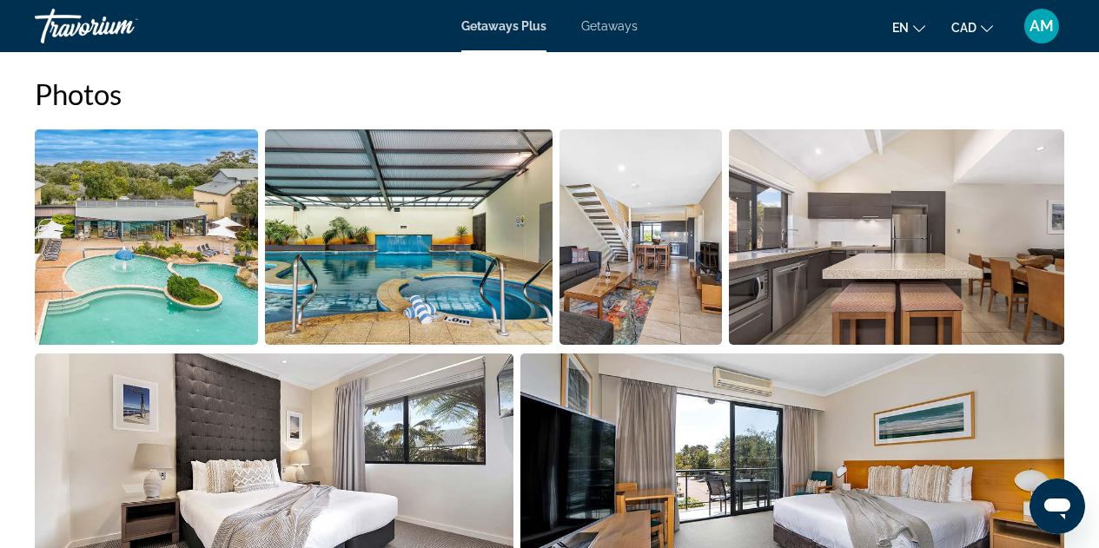
scroll to position [1118, 0]
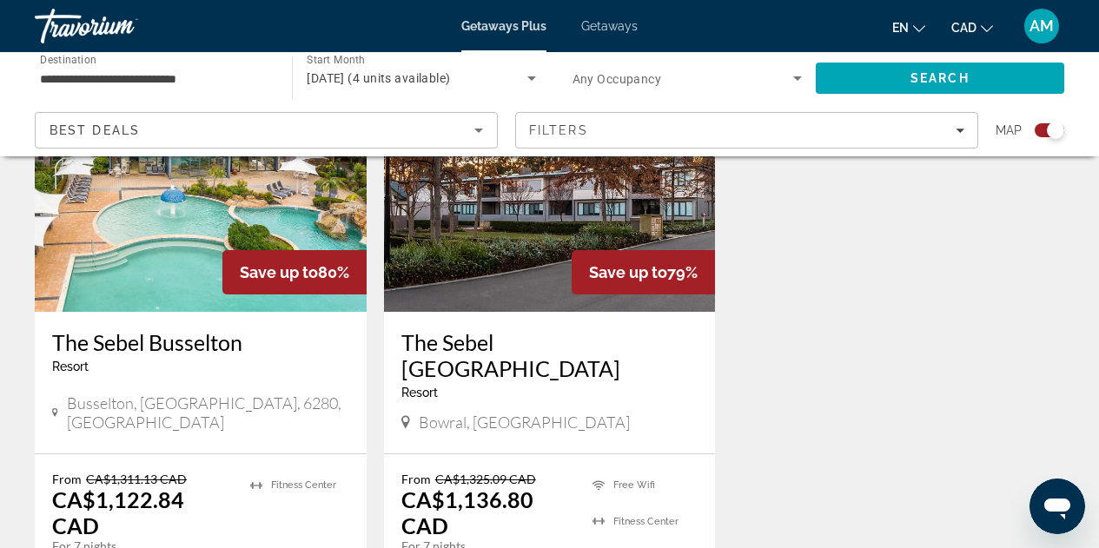
scroll to position [719, 0]
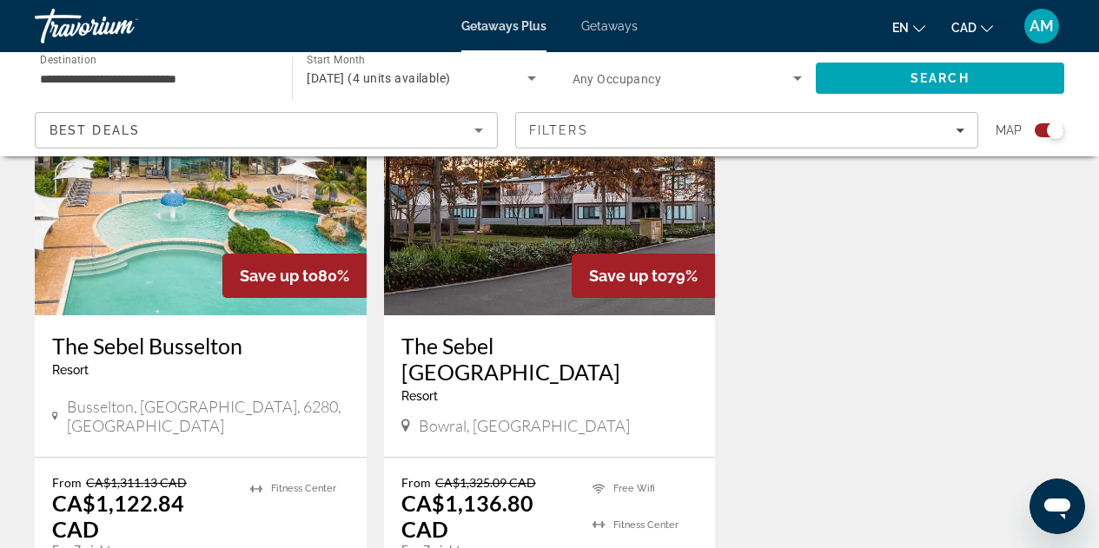
click at [497, 268] on img "Main content" at bounding box center [550, 176] width 332 height 278
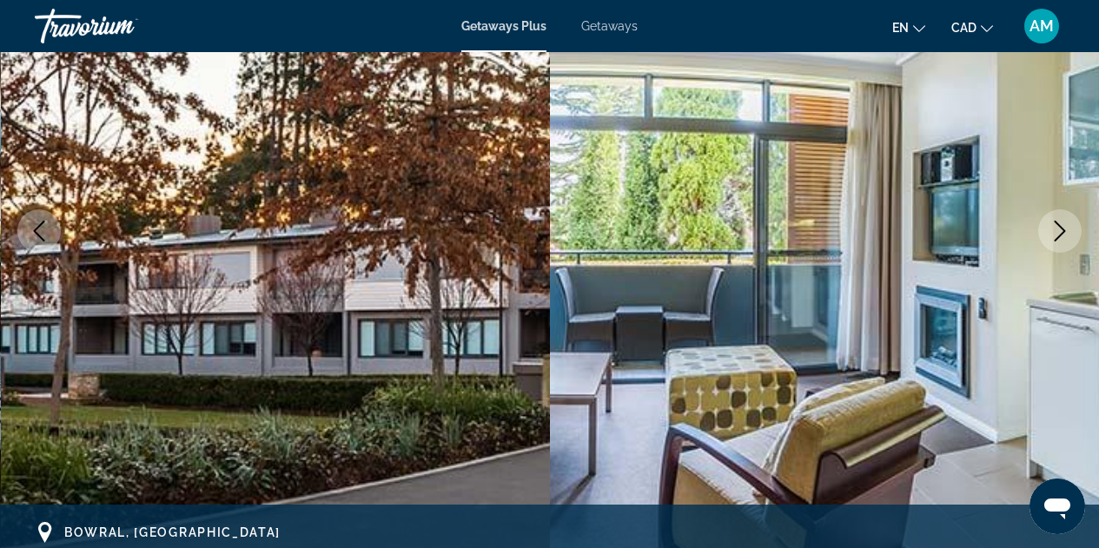
scroll to position [242, 0]
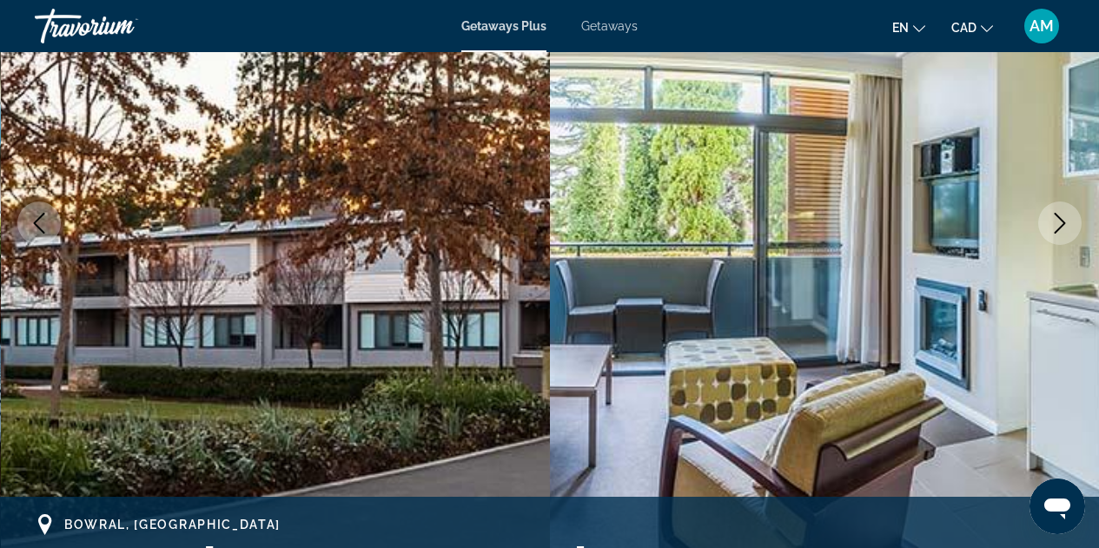
click at [1056, 246] on img "Main content" at bounding box center [825, 224] width 550 height 826
click at [1056, 239] on button "Next image" at bounding box center [1060, 223] width 43 height 43
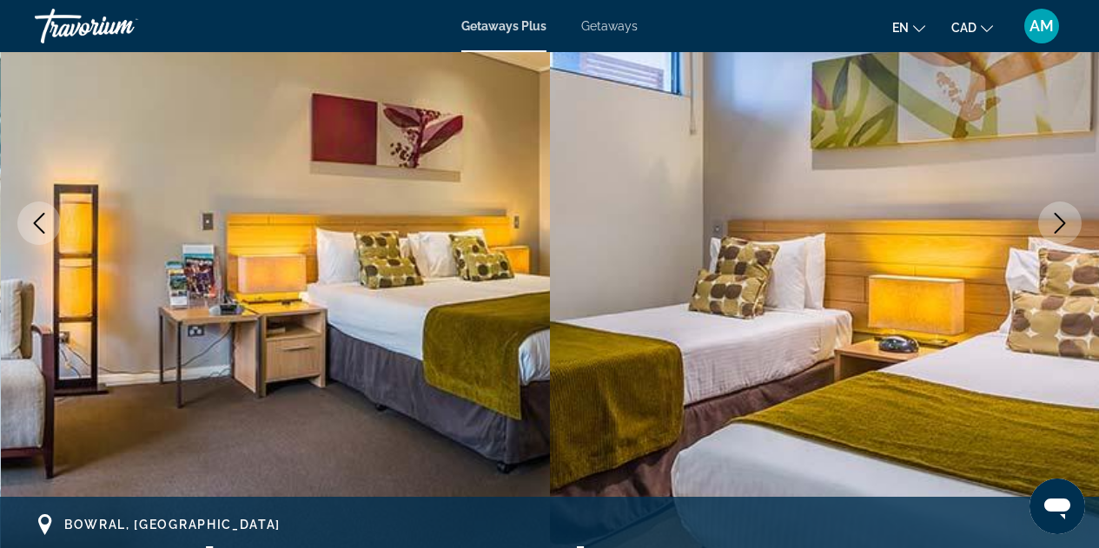
click at [1056, 239] on button "Next image" at bounding box center [1060, 223] width 43 height 43
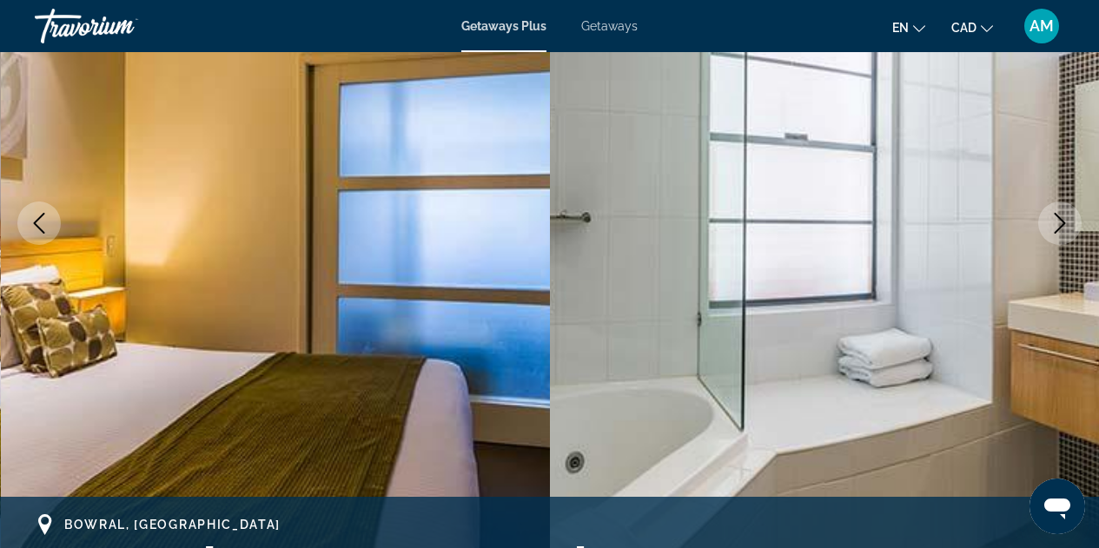
click at [1056, 239] on button "Next image" at bounding box center [1060, 223] width 43 height 43
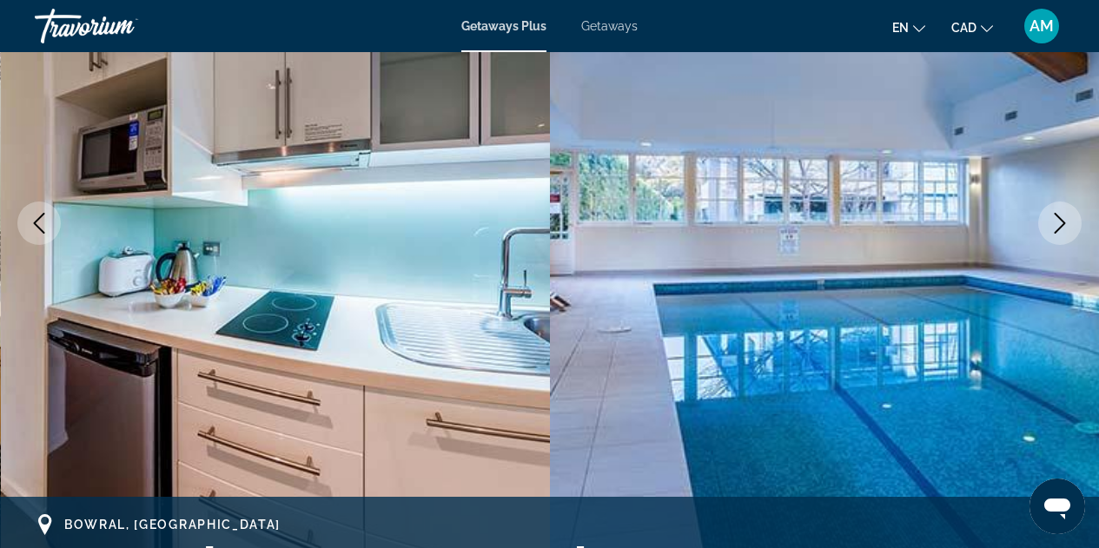
click at [1056, 239] on button "Next image" at bounding box center [1060, 223] width 43 height 43
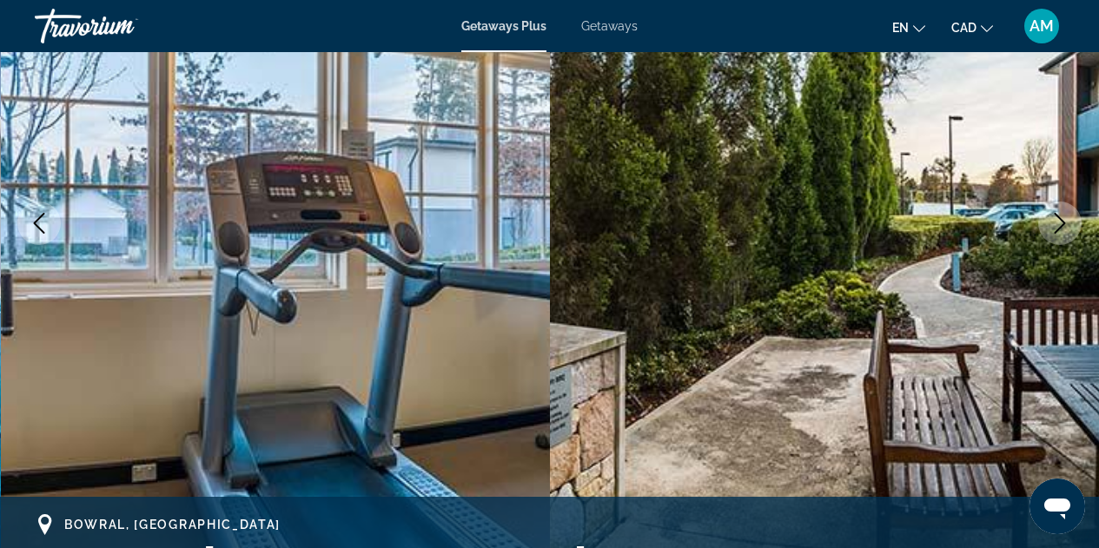
click at [1056, 239] on button "Next image" at bounding box center [1060, 223] width 43 height 43
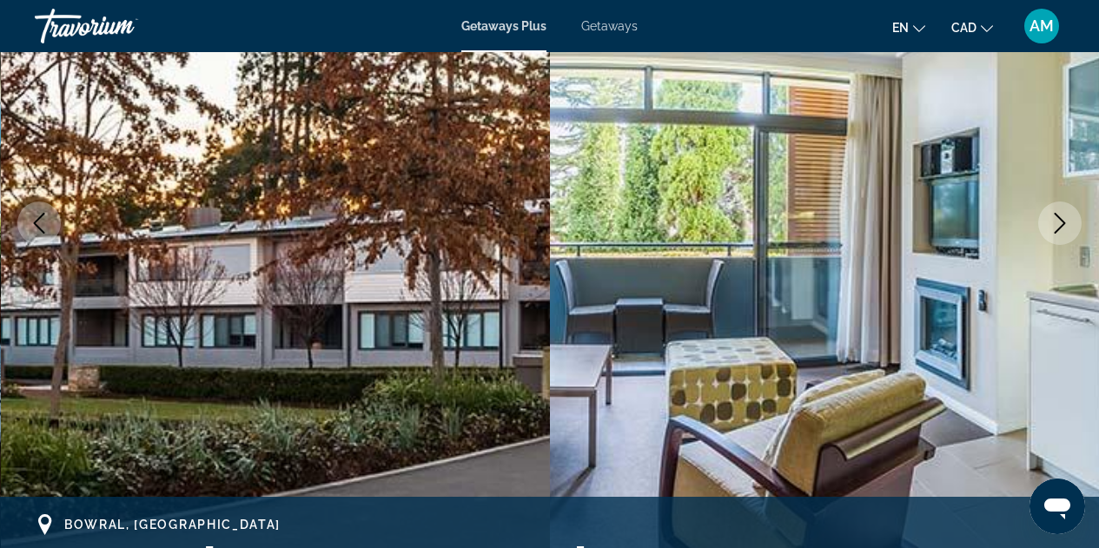
click at [1056, 239] on button "Next image" at bounding box center [1060, 223] width 43 height 43
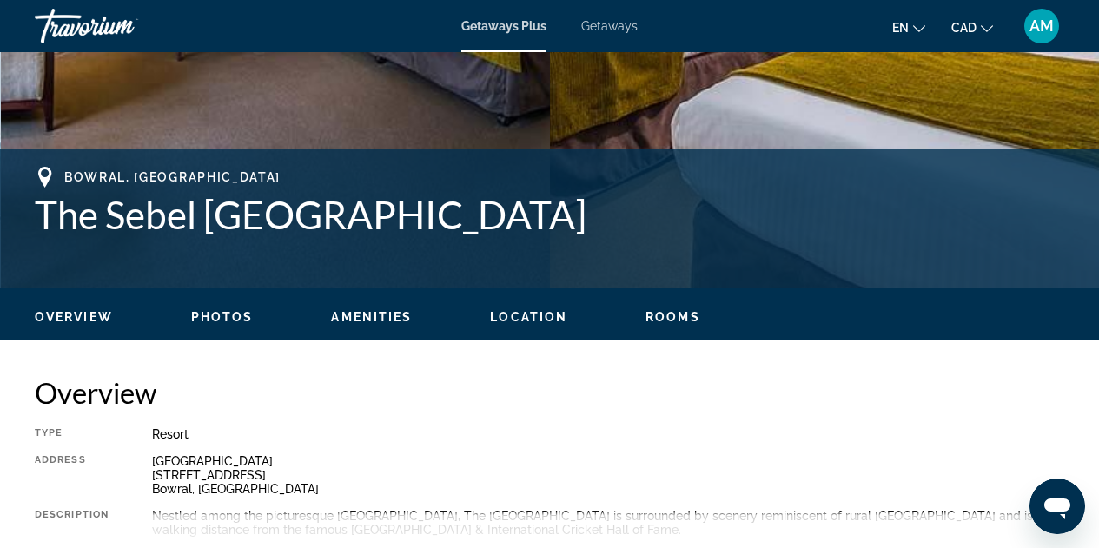
scroll to position [0, 0]
